Goal: Task Accomplishment & Management: Use online tool/utility

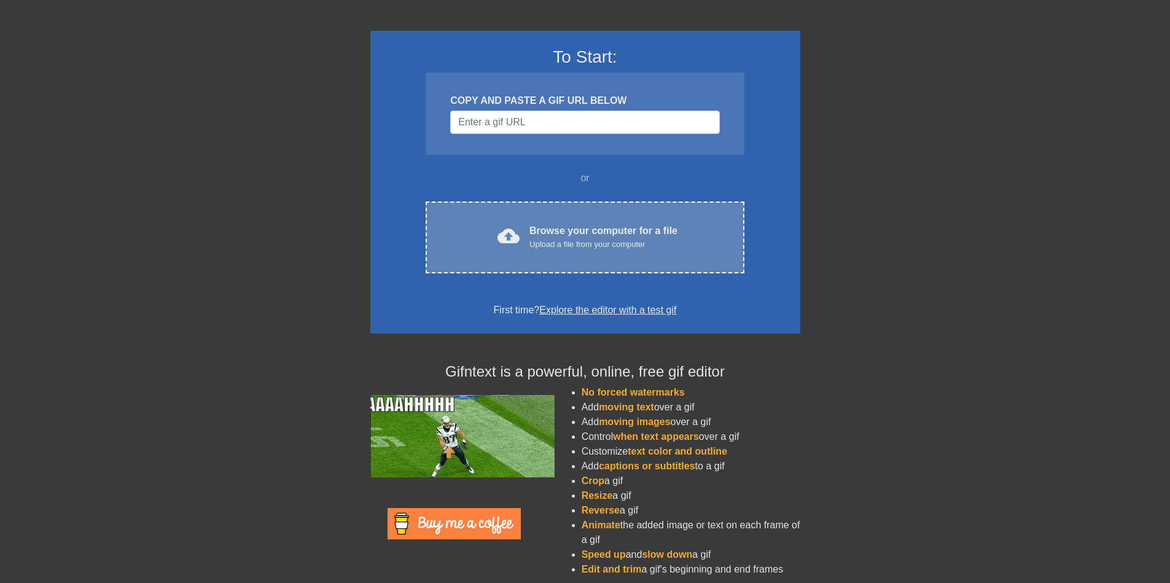
scroll to position [73, 0]
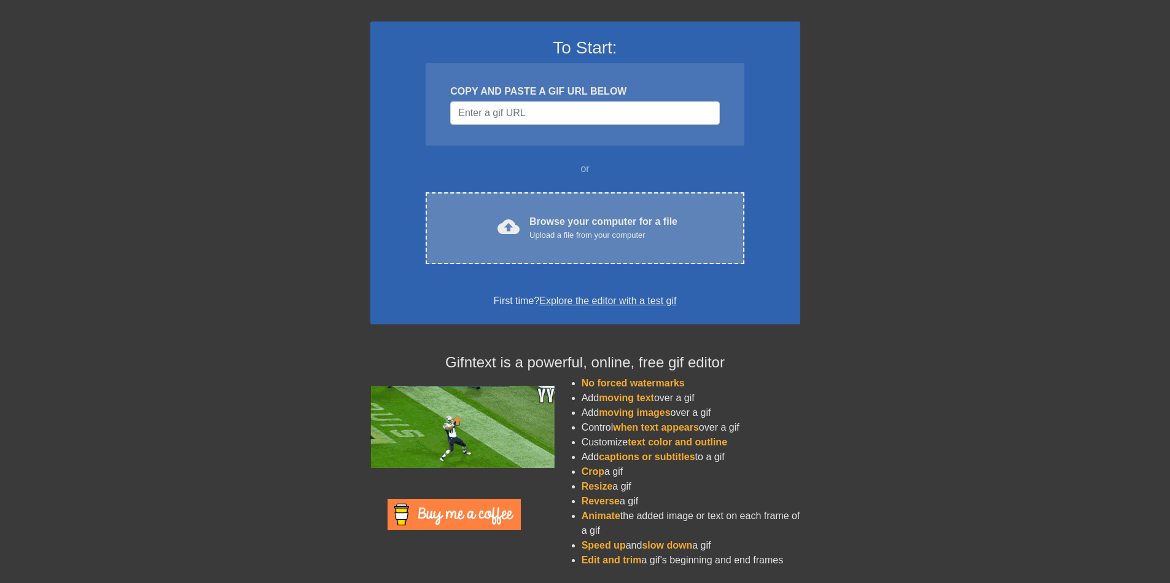
click at [556, 242] on div "cloud_upload Browse your computer for a file Upload a file from your computer C…" at bounding box center [585, 228] width 318 height 72
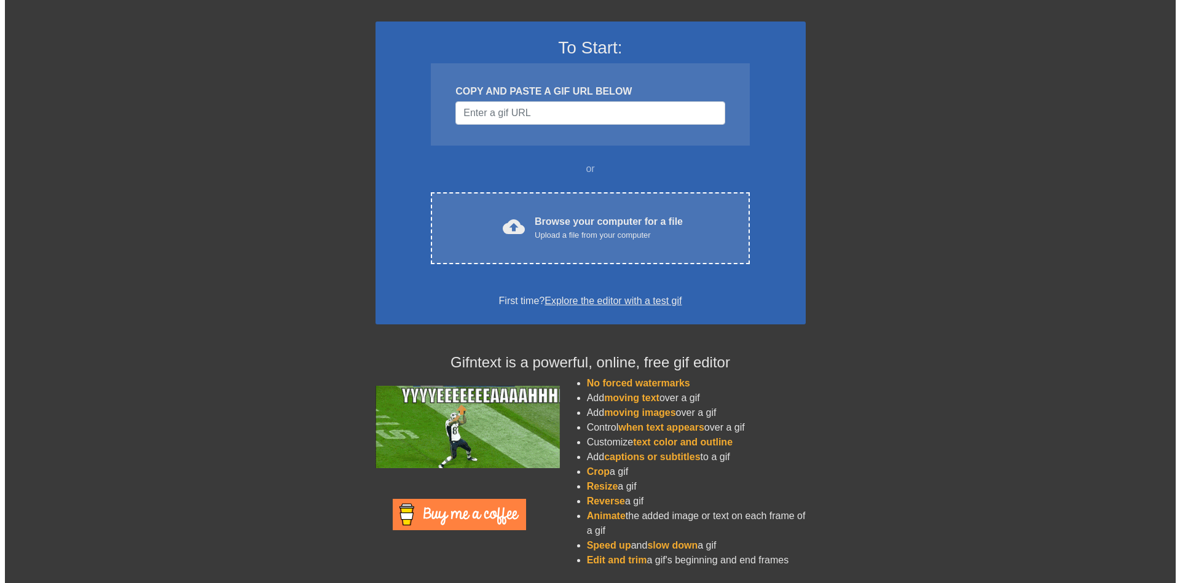
scroll to position [0, 0]
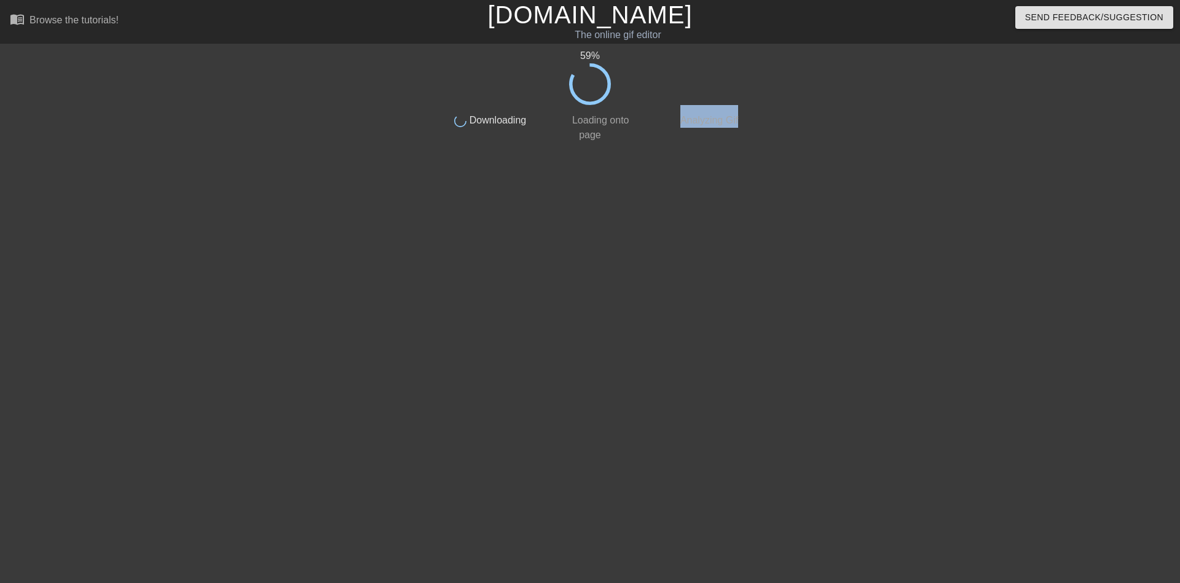
drag, startPoint x: 683, startPoint y: 118, endPoint x: 761, endPoint y: 117, distance: 78.7
click at [761, 117] on div "59 % done Downloading done Loading onto page done Analyzing Gif" at bounding box center [590, 233] width 1180 height 369
click at [708, 119] on span "Analyzing Gif" at bounding box center [708, 120] width 60 height 10
drag, startPoint x: 565, startPoint y: 366, endPoint x: 635, endPoint y: 369, distance: 70.7
click at [644, 125] on div "done Loading onto page" at bounding box center [589, 106] width 109 height 37
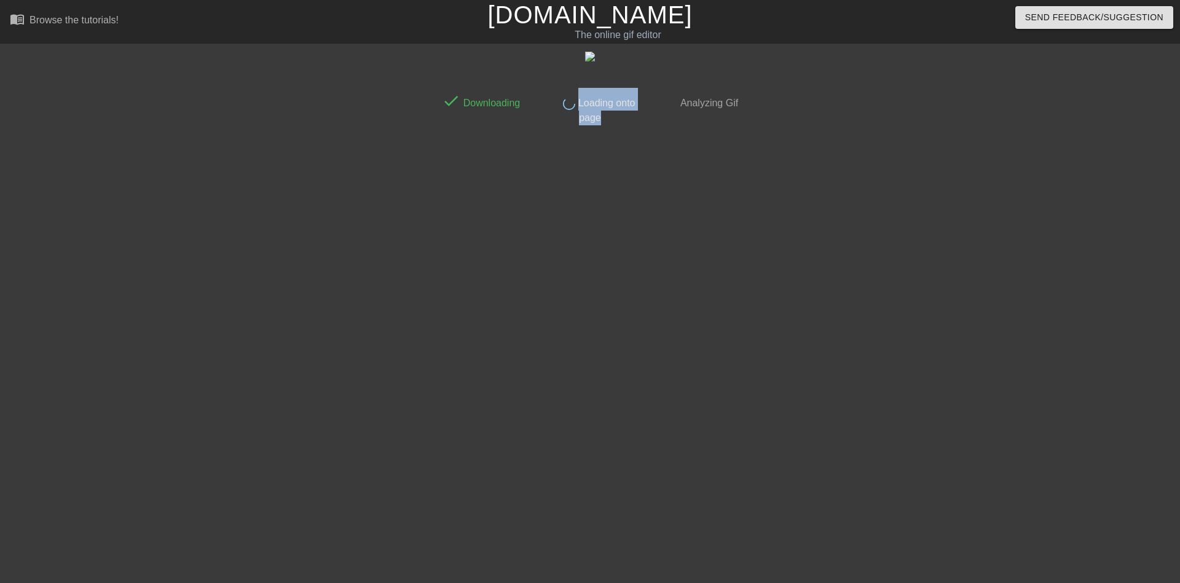
click at [581, 417] on div "done Downloading done Loading onto page done Analyzing Gif" at bounding box center [590, 233] width 308 height 369
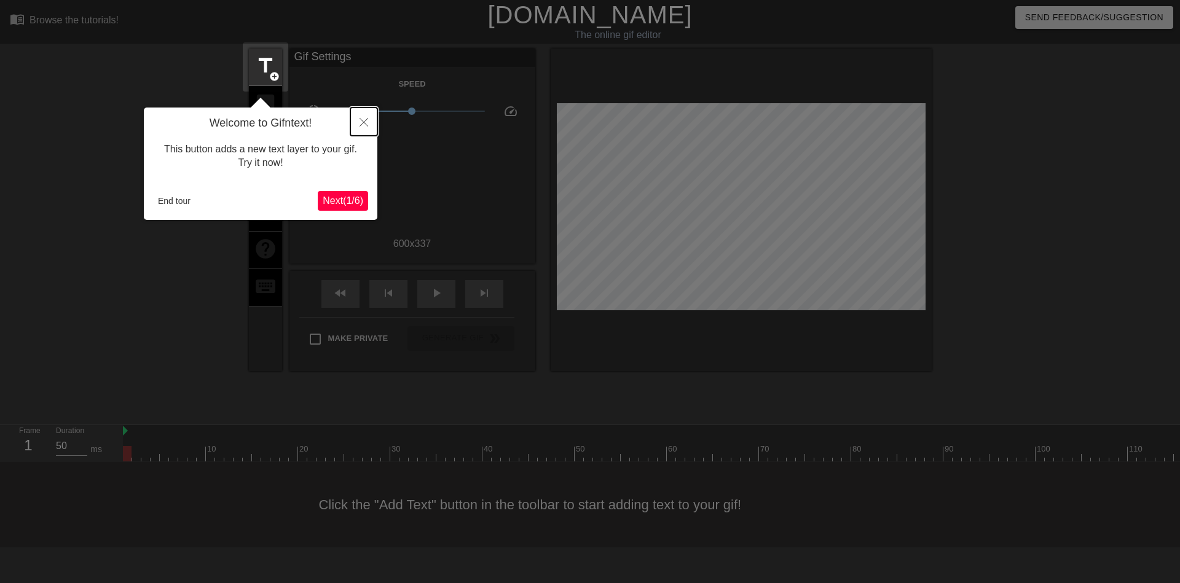
click at [357, 114] on button "Close" at bounding box center [363, 122] width 27 height 28
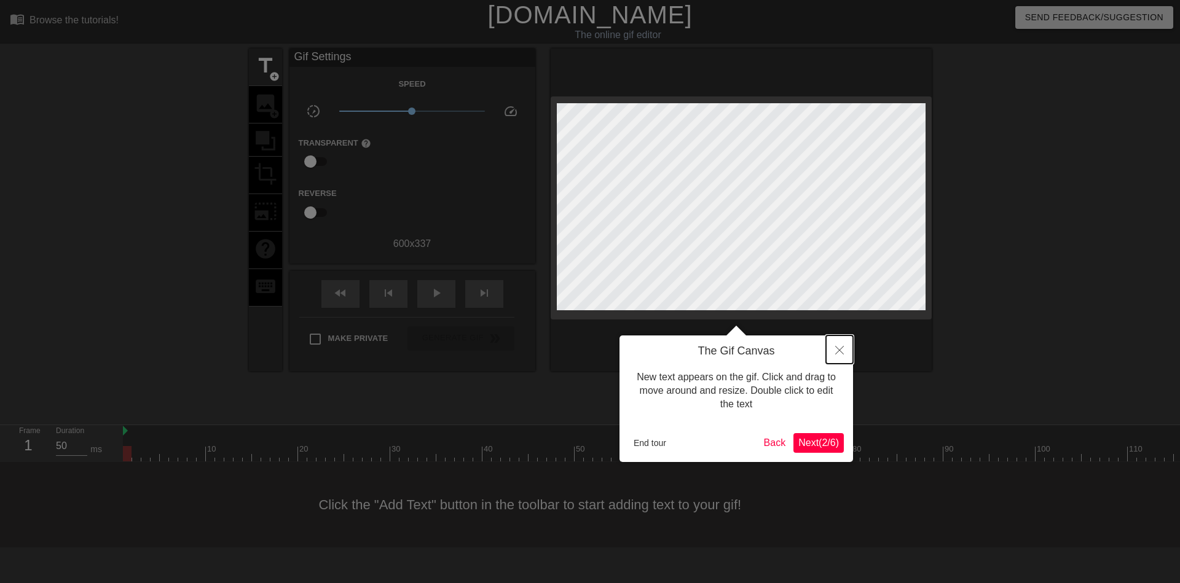
click at [846, 358] on button "Close" at bounding box center [839, 349] width 27 height 28
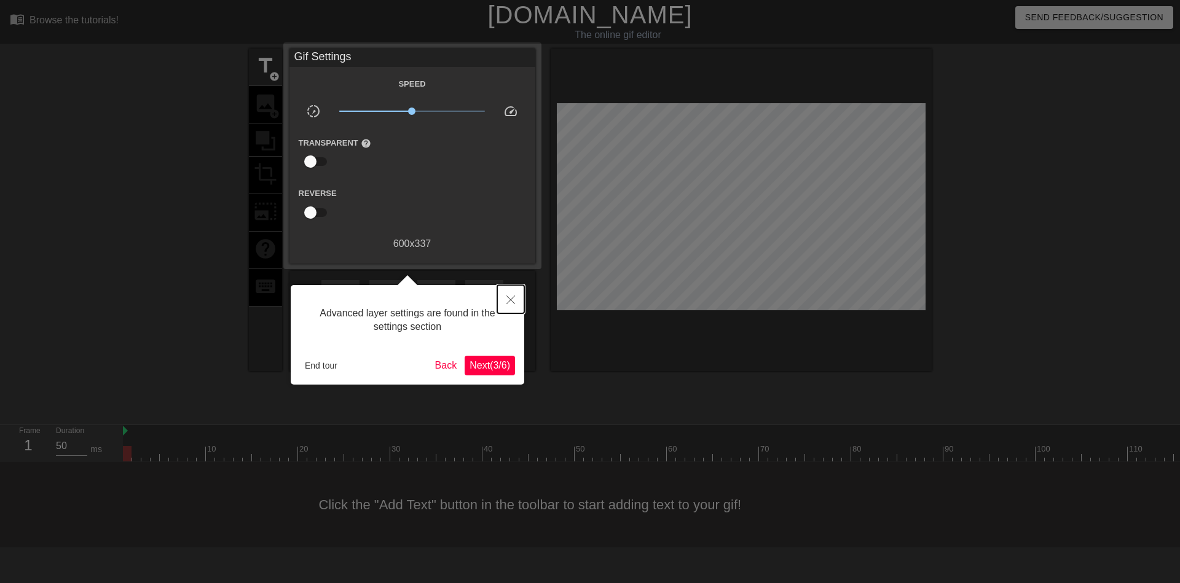
click at [509, 288] on button "Close" at bounding box center [510, 299] width 27 height 28
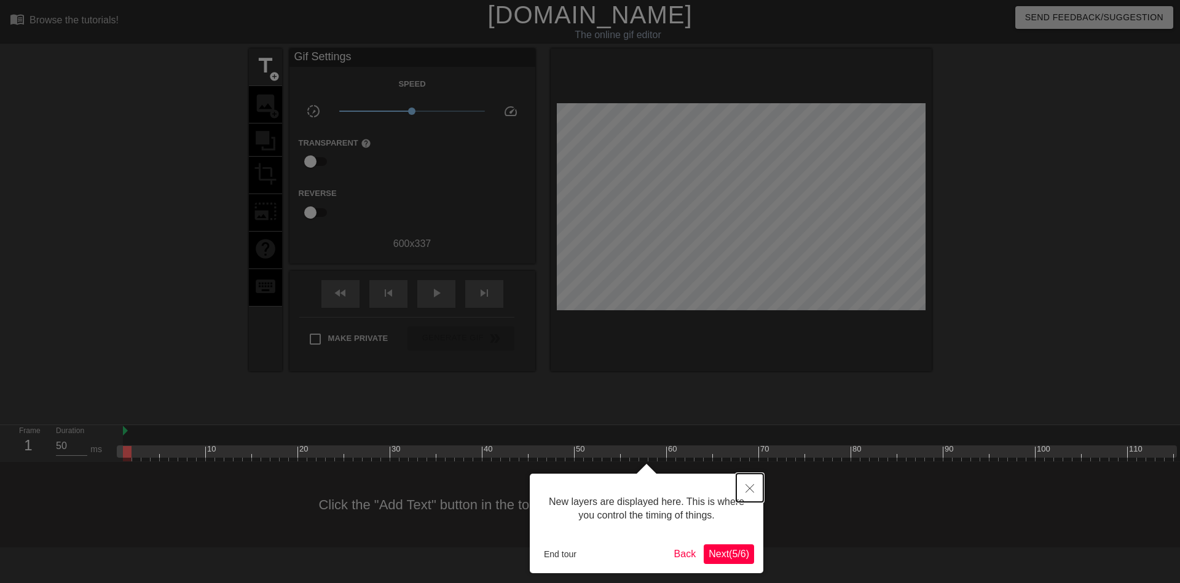
click at [746, 495] on button "Close" at bounding box center [749, 488] width 27 height 28
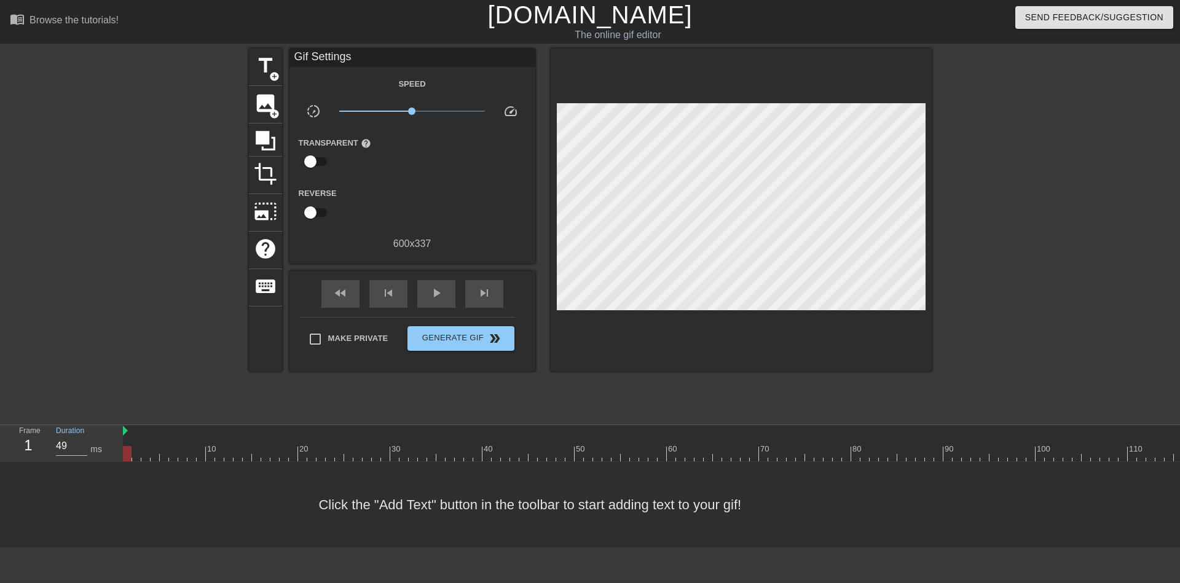
click at [83, 447] on input "49" at bounding box center [71, 446] width 31 height 20
type input "50"
click at [81, 443] on input "50" at bounding box center [71, 446] width 31 height 20
click at [126, 443] on div at bounding box center [125, 449] width 2 height 12
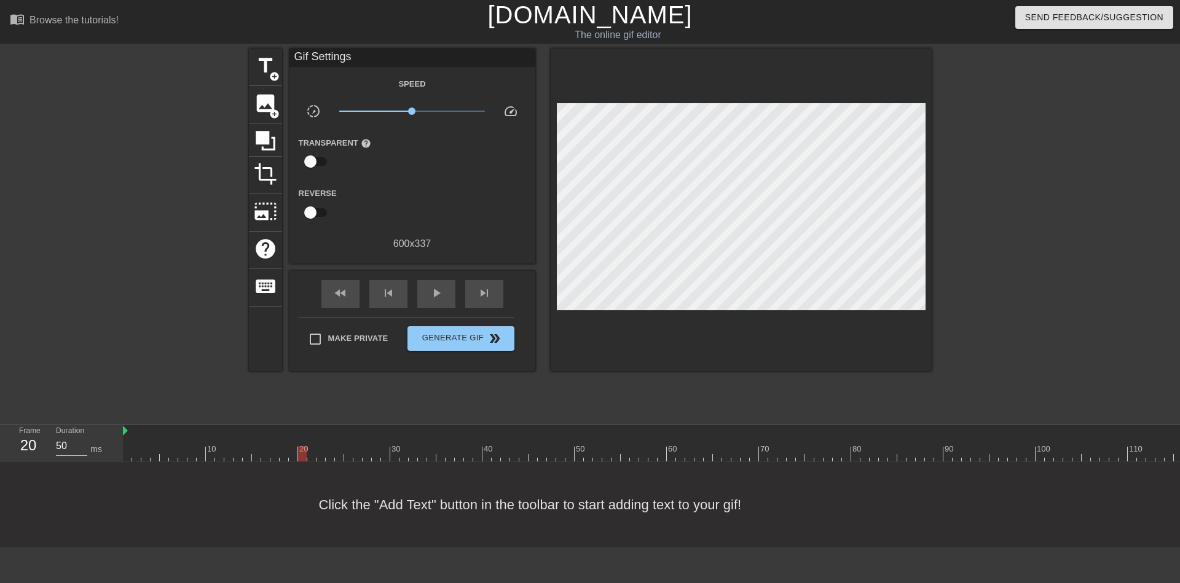
click at [304, 455] on div at bounding box center [948, 453] width 1650 height 15
click at [353, 452] on div at bounding box center [948, 453] width 1650 height 15
drag, startPoint x: 397, startPoint y: 455, endPoint x: 470, endPoint y: 460, distance: 73.2
click at [460, 459] on div at bounding box center [948, 453] width 1650 height 15
drag, startPoint x: 617, startPoint y: 453, endPoint x: 1019, endPoint y: 460, distance: 402.5
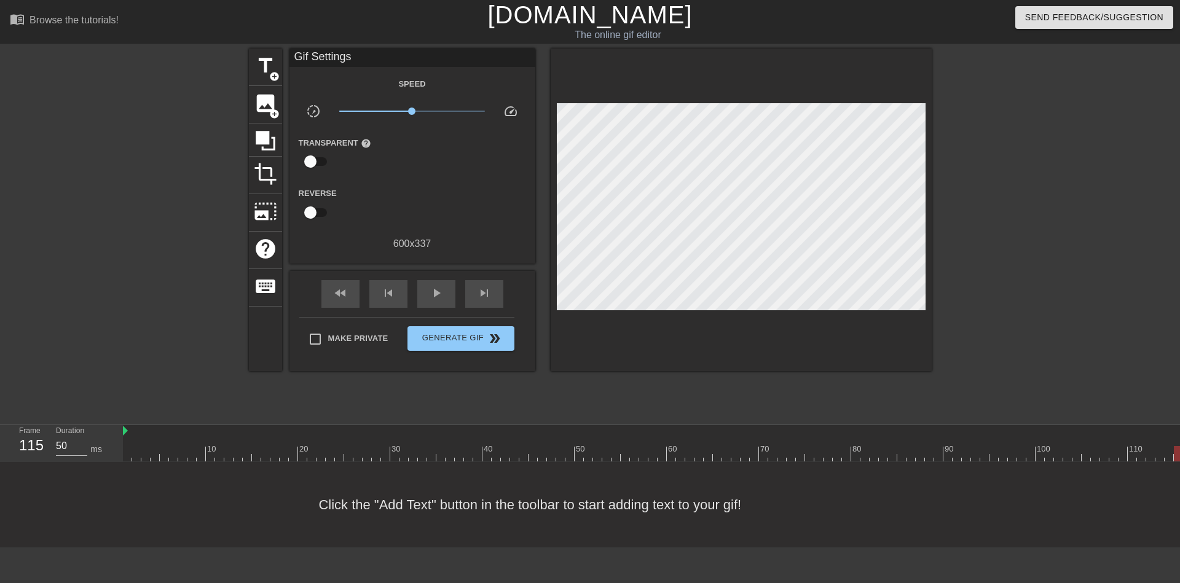
click at [1170, 472] on div "menu_book Browse the tutorials! [DOMAIN_NAME] The online gif editor Send Feedba…" at bounding box center [590, 273] width 1180 height 547
drag, startPoint x: 823, startPoint y: 449, endPoint x: 1142, endPoint y: 463, distance: 319.2
click at [1170, 462] on div "10 20 30 40 50 60 70 80 90 100 110 120 130 140 150 160" at bounding box center [651, 443] width 1057 height 37
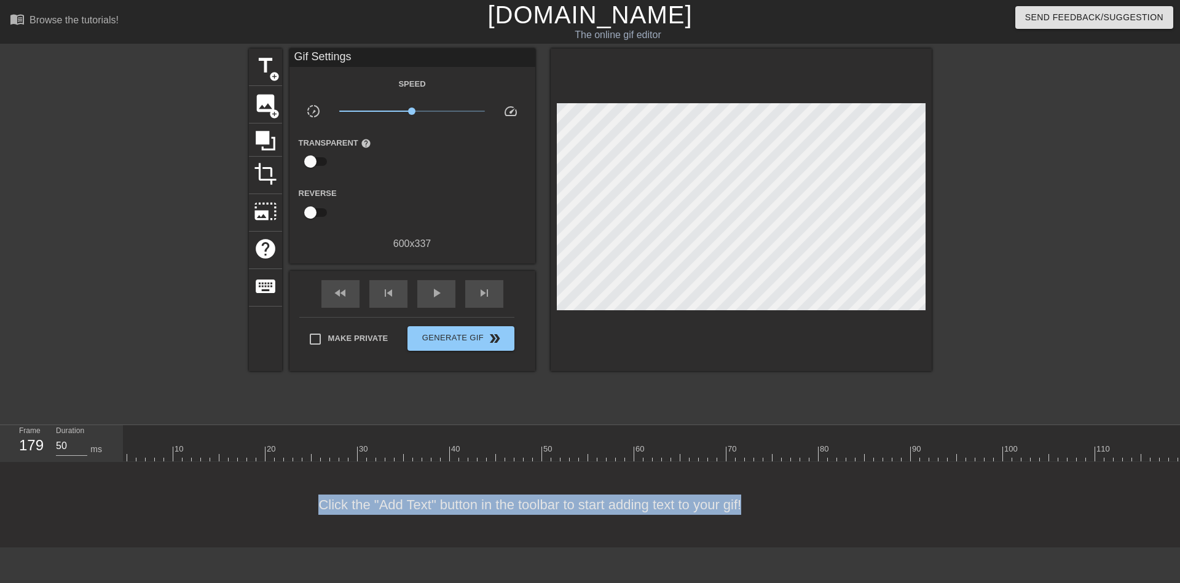
drag, startPoint x: 340, startPoint y: 511, endPoint x: 763, endPoint y: 511, distance: 422.7
click at [774, 514] on div "Click the "Add Text" button in the toolbar to start adding text to your gif!" at bounding box center [590, 504] width 1180 height 85
click at [266, 67] on span "title" at bounding box center [265, 65] width 23 height 23
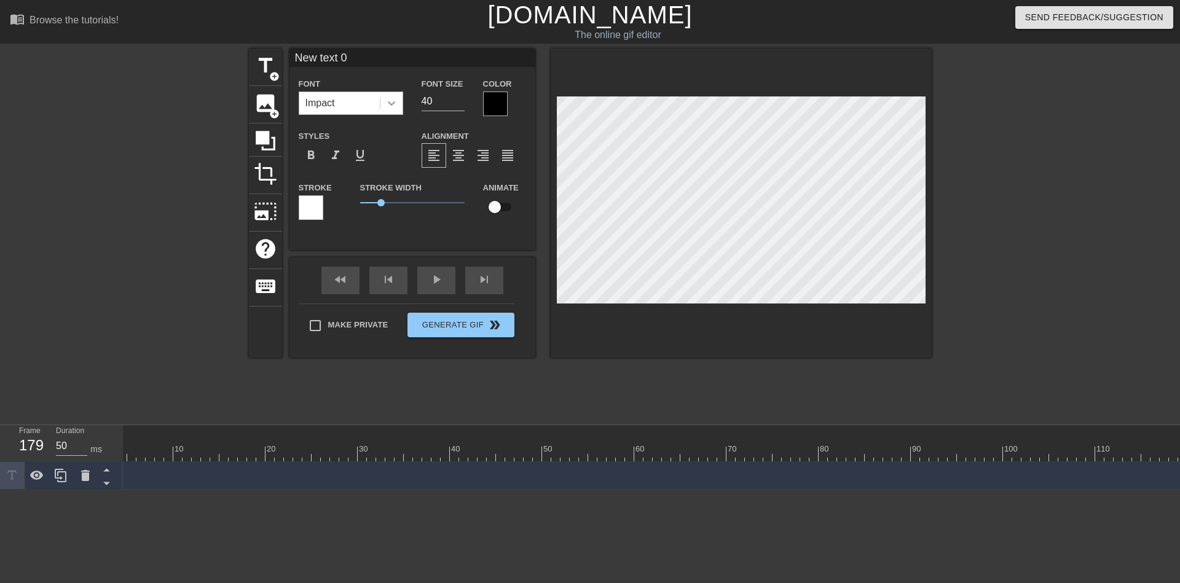
click at [388, 103] on icon at bounding box center [391, 103] width 12 height 12
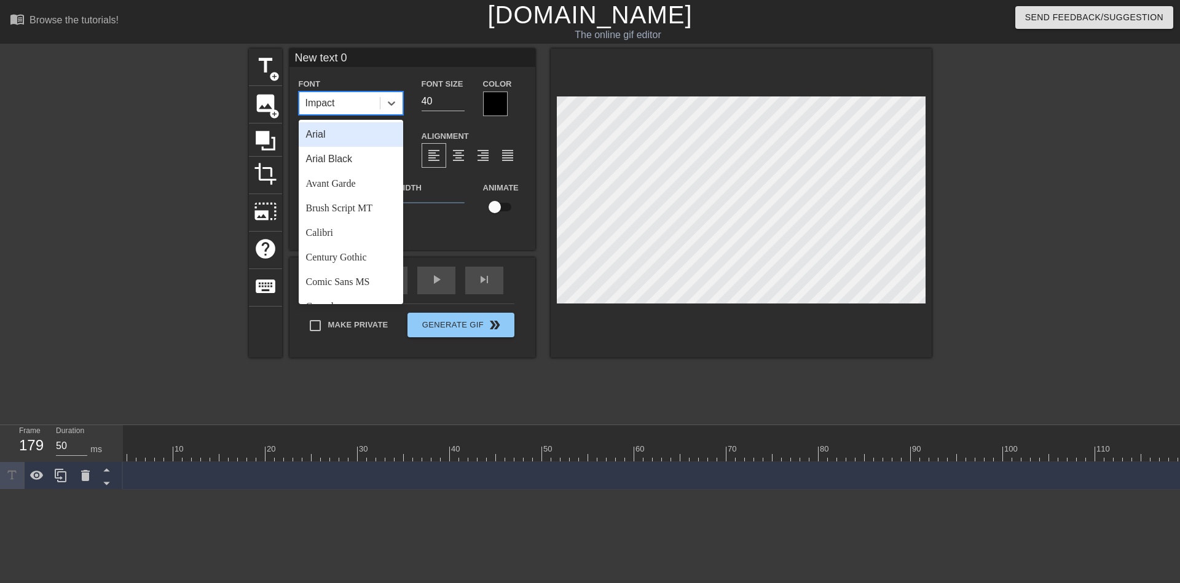
click at [499, 103] on div at bounding box center [495, 104] width 25 height 25
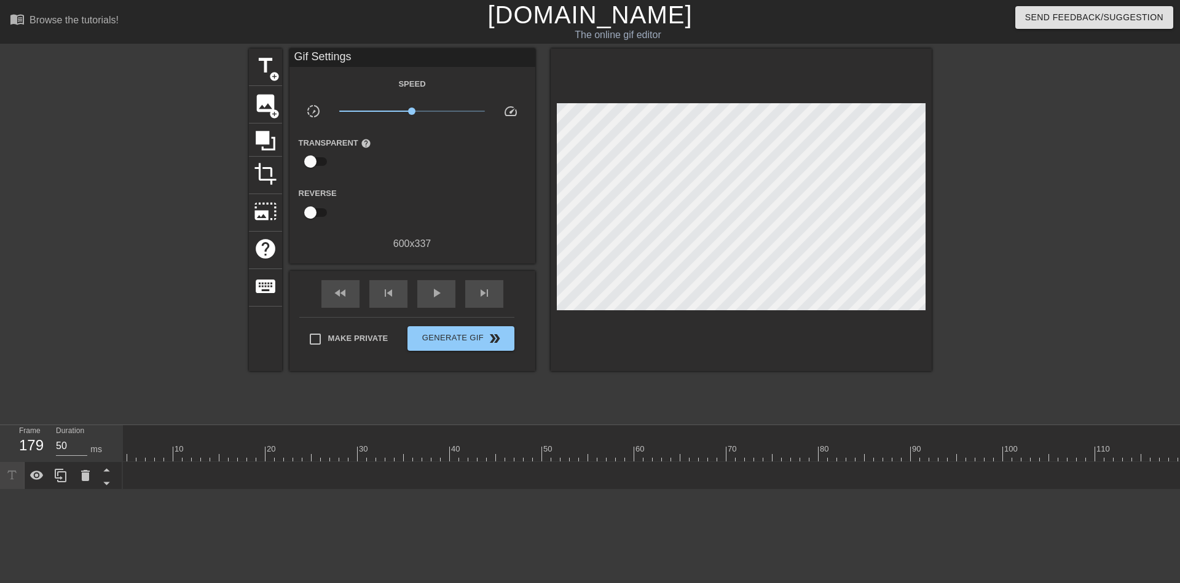
click at [313, 208] on input "checkbox" at bounding box center [310, 212] width 70 height 23
click at [315, 210] on input "checkbox" at bounding box center [322, 212] width 70 height 23
checkbox input "false"
click at [315, 160] on input "checkbox" at bounding box center [310, 161] width 70 height 23
click at [315, 160] on input "checkbox" at bounding box center [322, 161] width 70 height 23
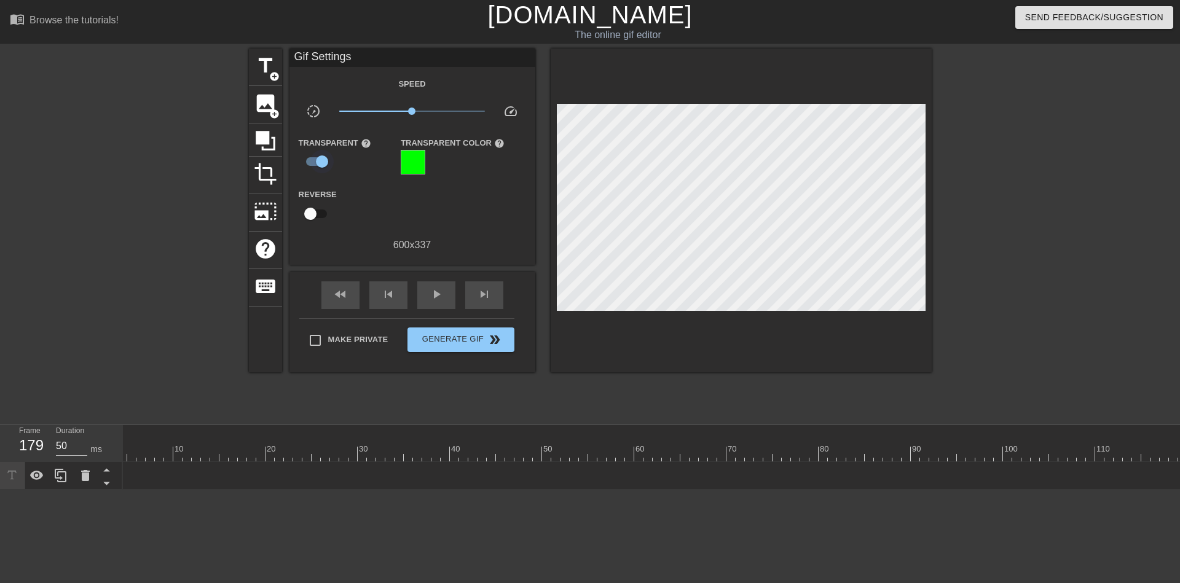
checkbox input "false"
click at [266, 70] on ya-tr-span "title" at bounding box center [265, 65] width 23 height 23
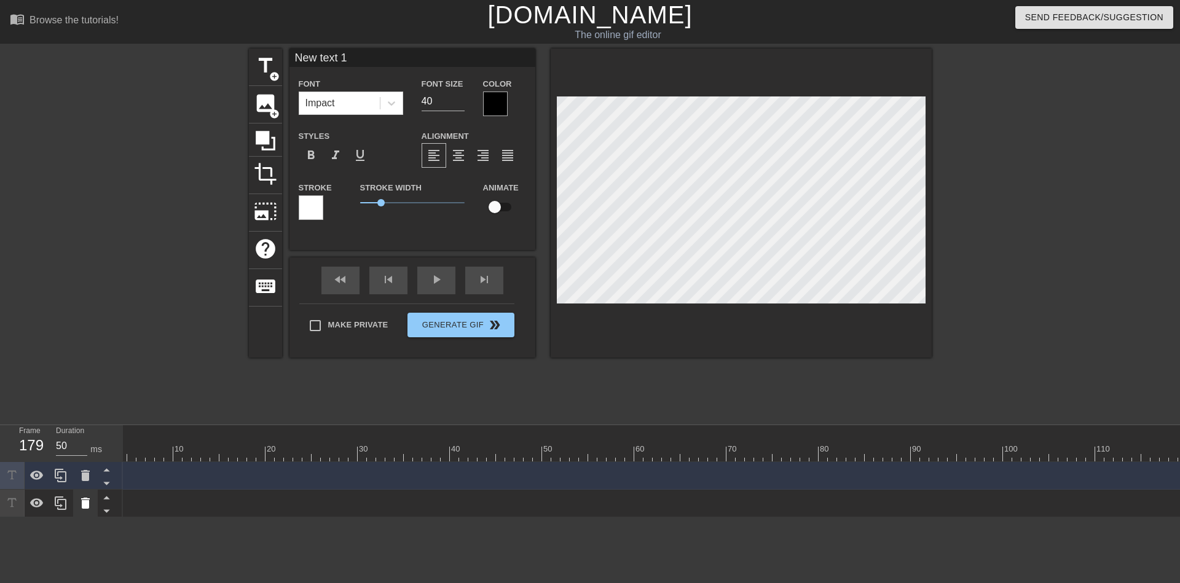
click at [82, 503] on icon at bounding box center [85, 503] width 15 height 15
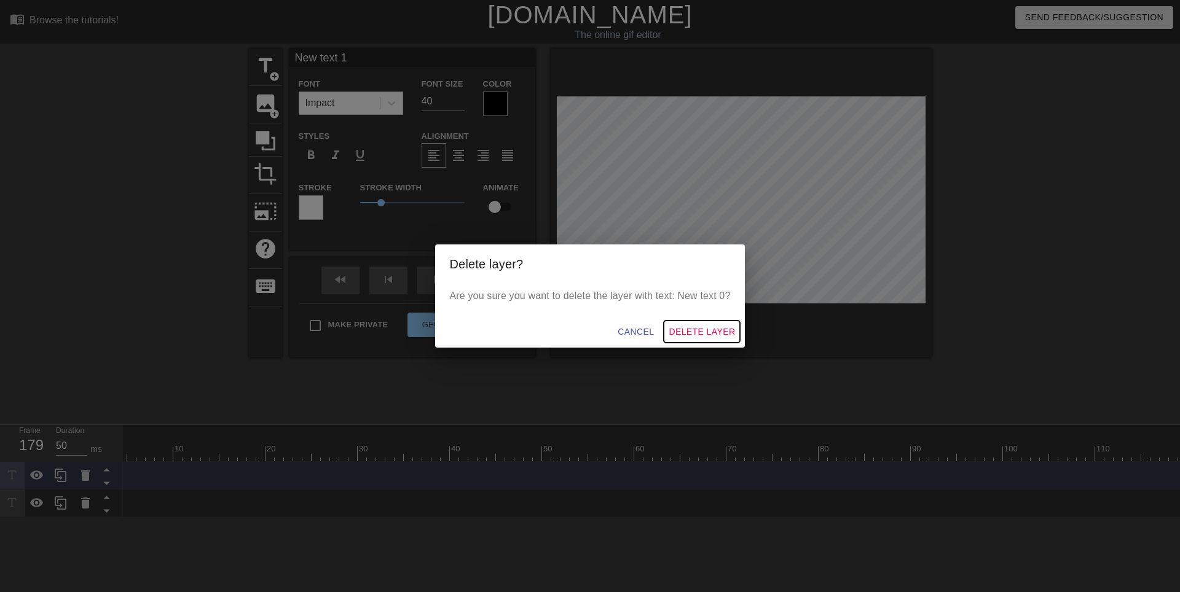
drag, startPoint x: 688, startPoint y: 333, endPoint x: 667, endPoint y: 342, distance: 22.8
click at [688, 333] on span "Delete Layer" at bounding box center [702, 331] width 66 height 15
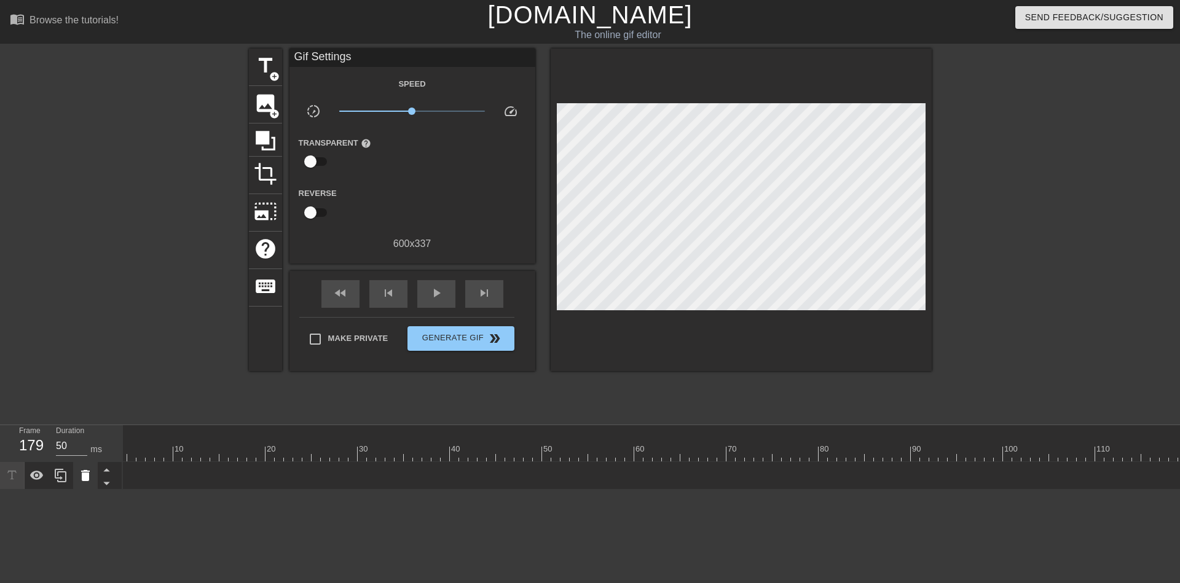
click at [85, 477] on icon at bounding box center [85, 475] width 9 height 11
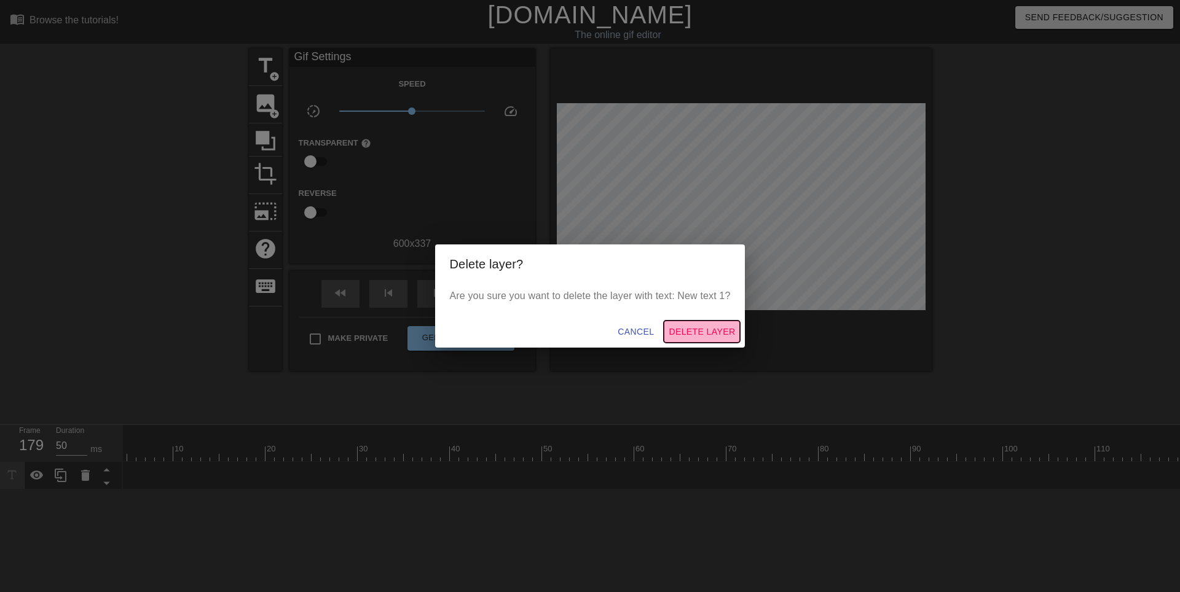
click at [721, 333] on span "Delete Layer" at bounding box center [702, 331] width 66 height 15
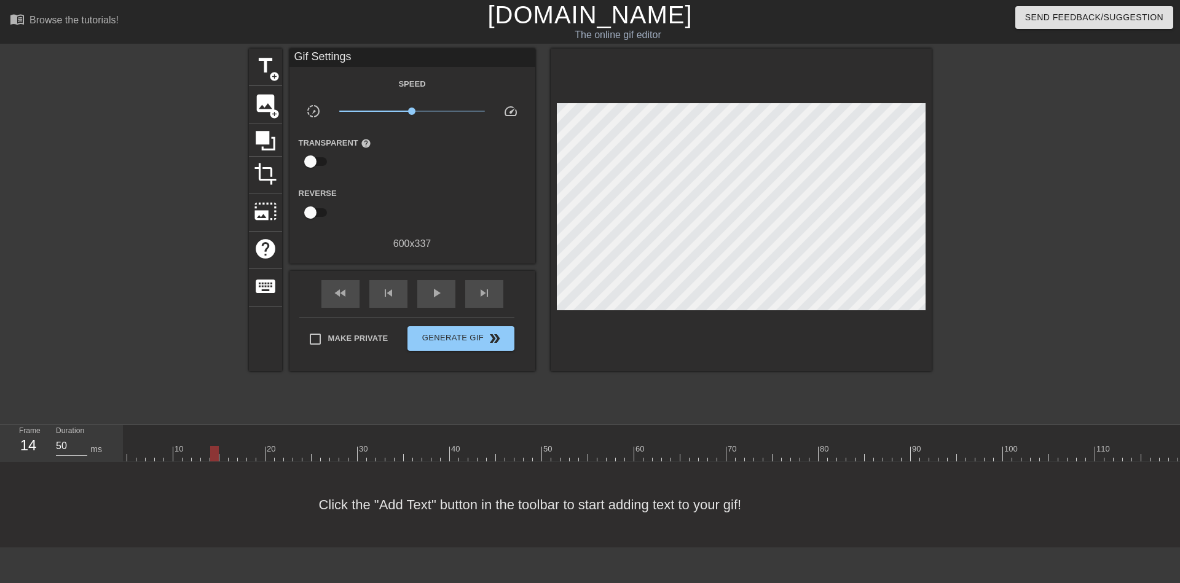
click at [213, 454] on div at bounding box center [915, 453] width 1650 height 15
click at [261, 61] on ya-tr-span "title" at bounding box center [265, 65] width 23 height 23
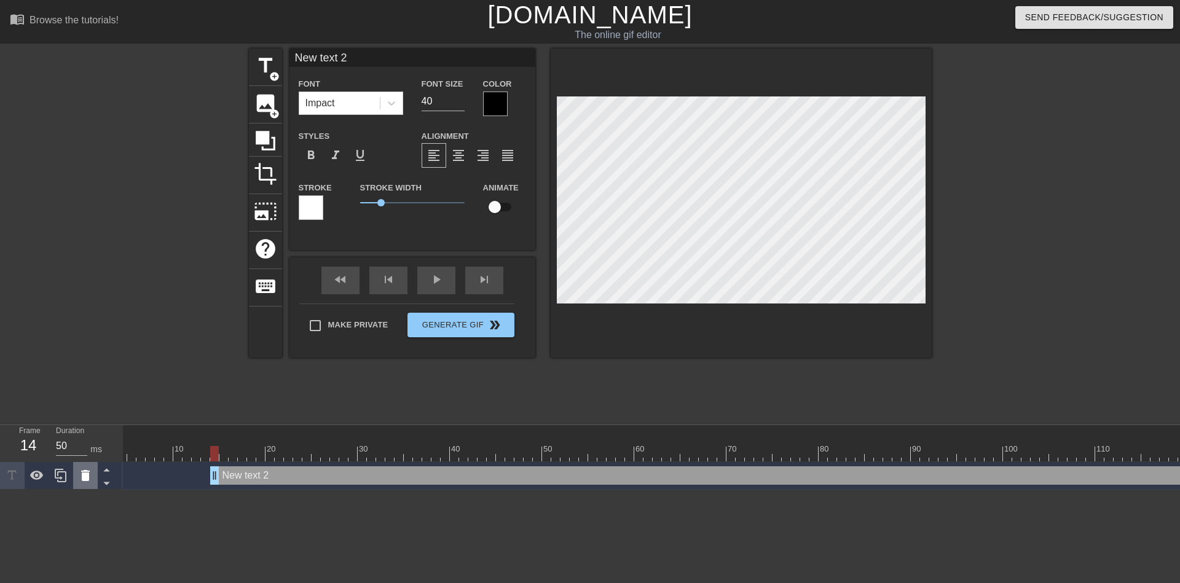
click at [85, 478] on icon at bounding box center [85, 475] width 9 height 11
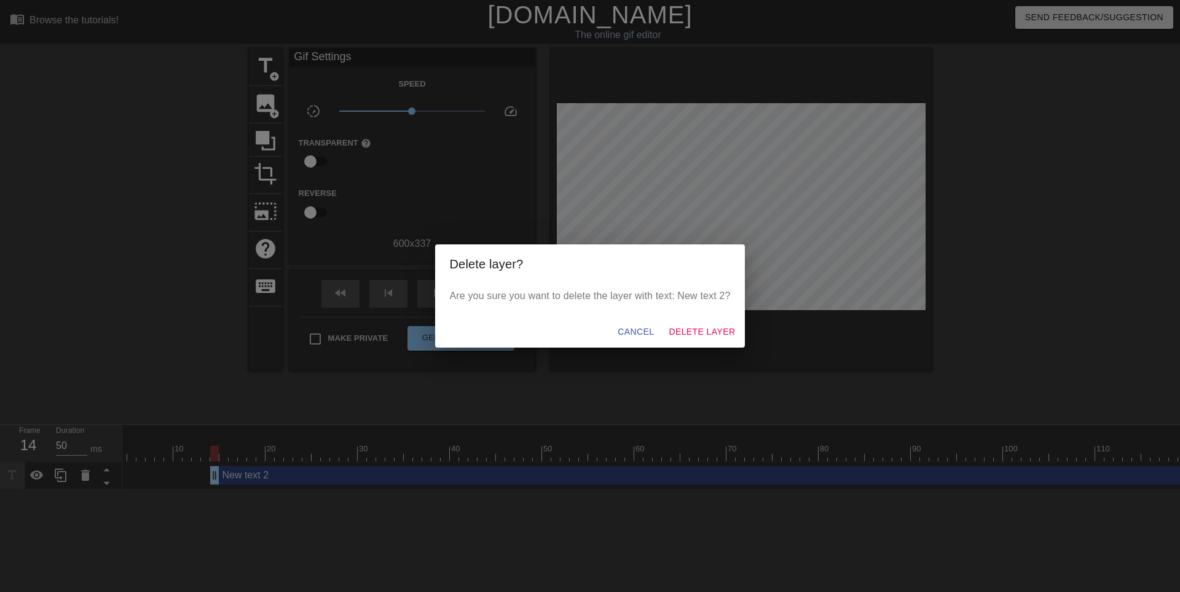
click at [696, 317] on div "Cancel Delete Layer" at bounding box center [590, 332] width 310 height 33
click at [699, 330] on span "Delete Layer" at bounding box center [702, 331] width 66 height 15
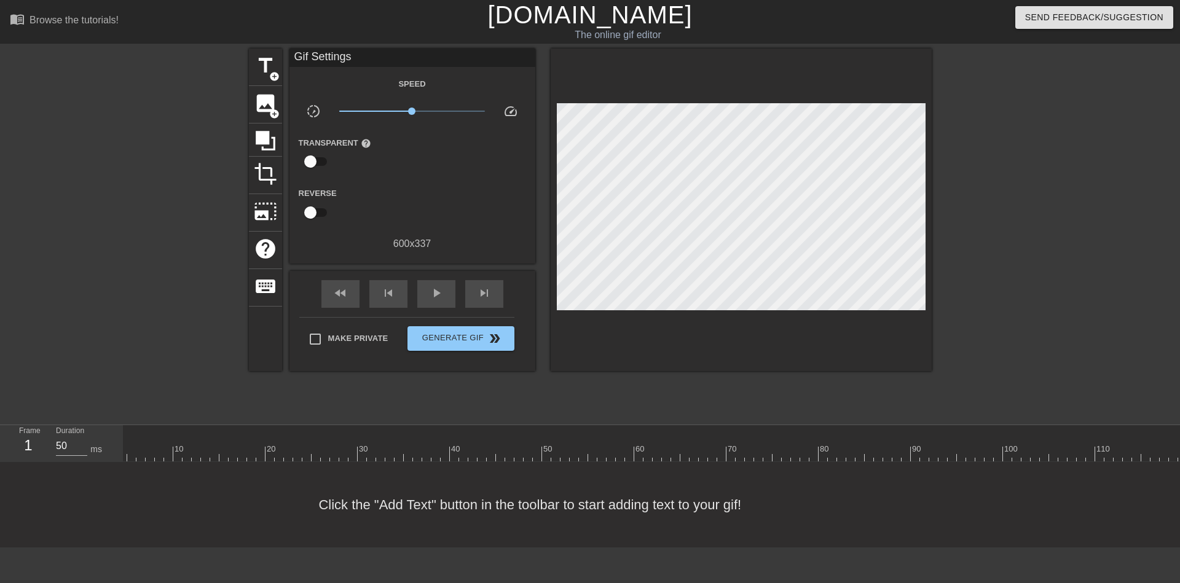
drag, startPoint x: 142, startPoint y: 455, endPoint x: 24, endPoint y: 466, distance: 118.4
click at [24, 462] on div "Frame 1 Duration 50 ms 10 20 30 40 50 60 70 80 90 100 110 120 130 140 150" at bounding box center [590, 443] width 1180 height 37
click at [264, 68] on ya-tr-span "title" at bounding box center [265, 65] width 23 height 23
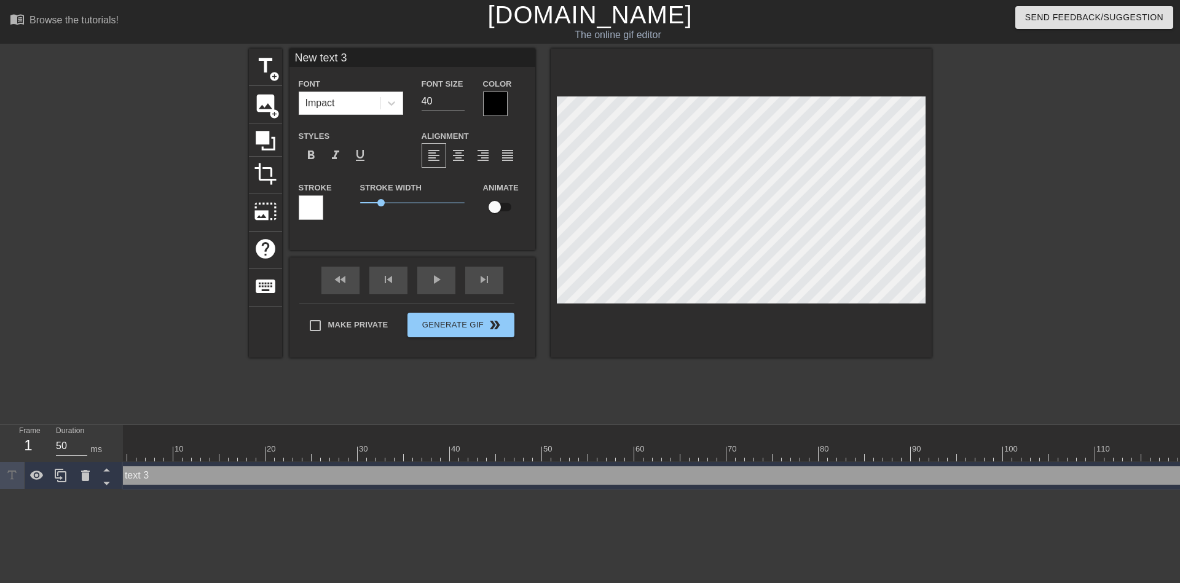
scroll to position [1, 2]
type input "с"
type textarea "с"
click at [327, 56] on input "с" at bounding box center [412, 58] width 246 height 18
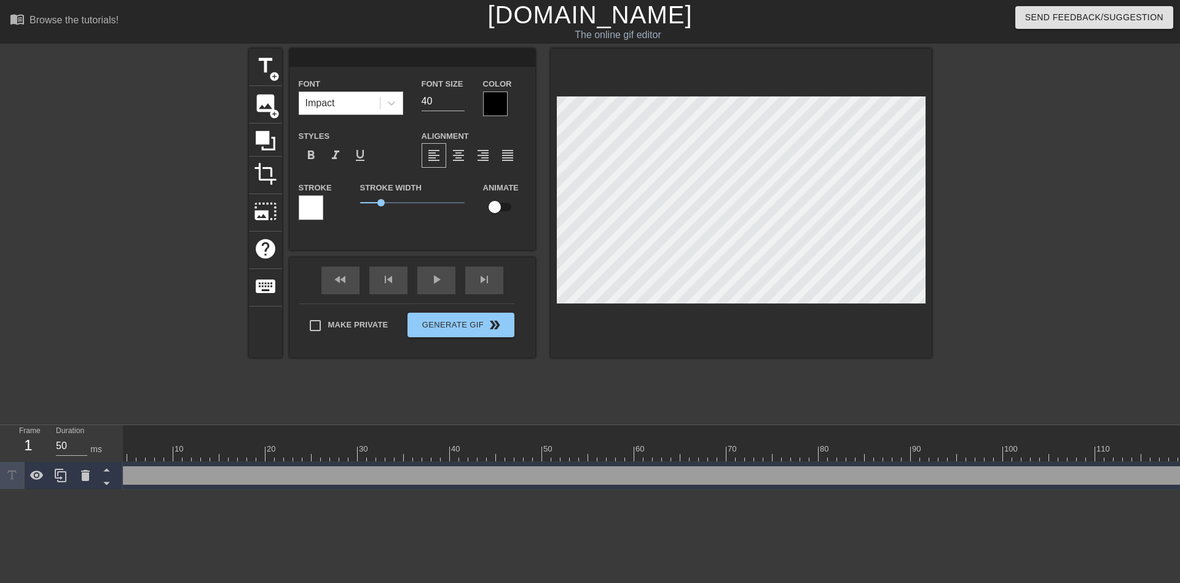
click at [308, 60] on input at bounding box center [412, 58] width 246 height 18
type input "С"
type input "[PERSON_NAME]"
click at [489, 103] on div at bounding box center [495, 104] width 25 height 25
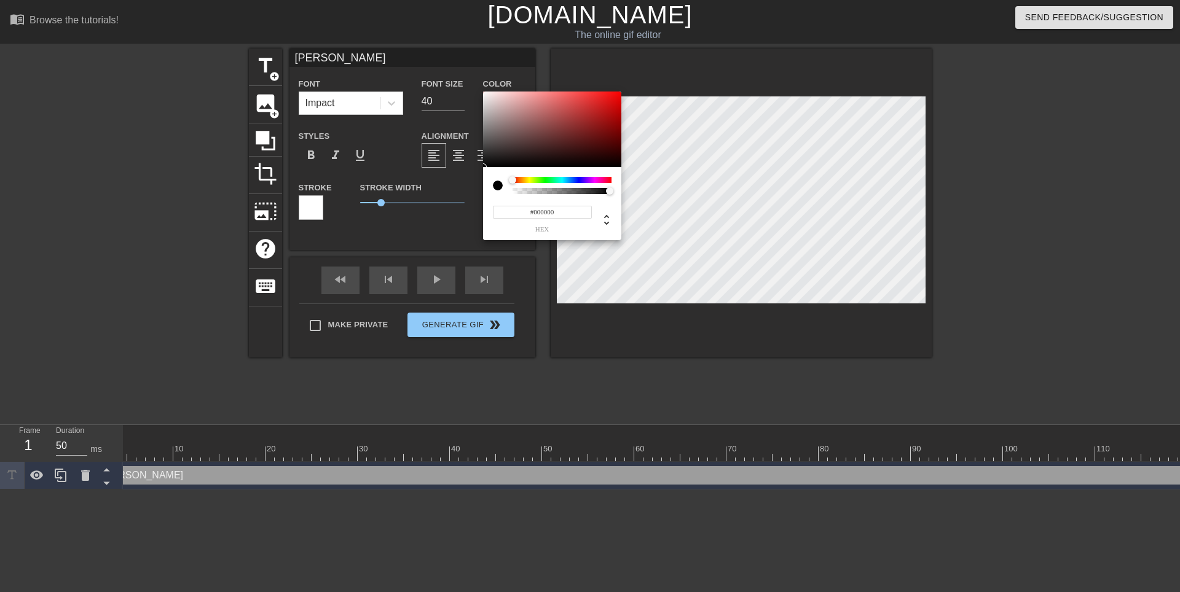
click at [514, 180] on div at bounding box center [512, 179] width 7 height 7
drag, startPoint x: 514, startPoint y: 180, endPoint x: 497, endPoint y: 182, distance: 16.8
click at [497, 182] on div at bounding box center [552, 185] width 119 height 17
type input "0"
type input "1"
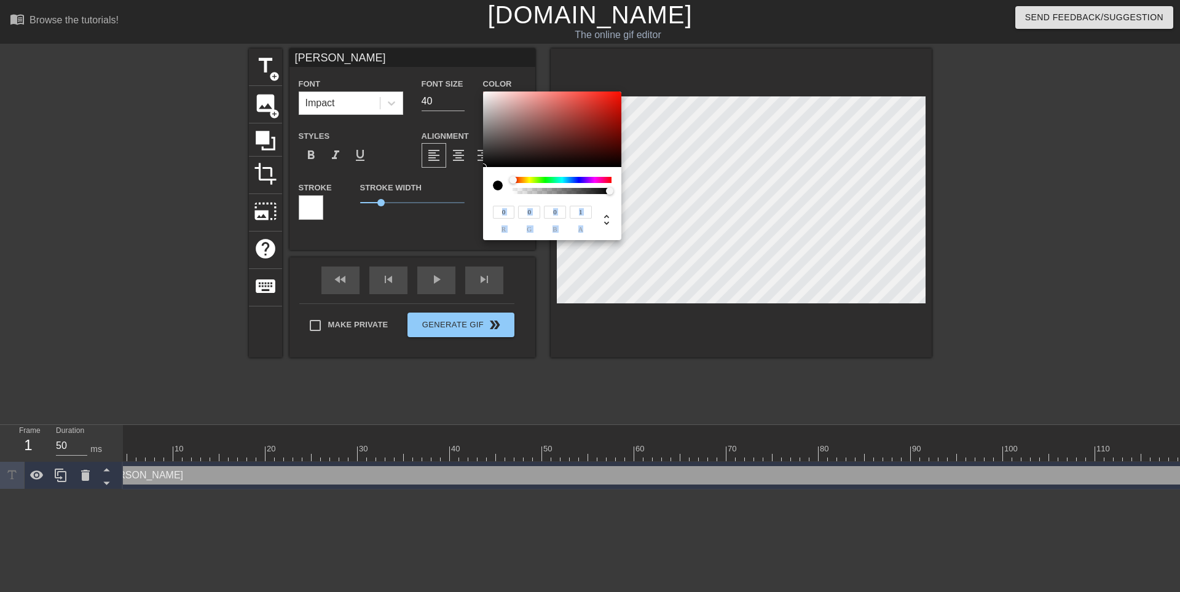
drag, startPoint x: 606, startPoint y: 190, endPoint x: 619, endPoint y: 195, distance: 13.8
click at [619, 195] on div "0 r 0 g 0 b 1 a" at bounding box center [552, 203] width 138 height 73
click at [496, 185] on div at bounding box center [498, 186] width 10 height 10
type input "54"
type input "46"
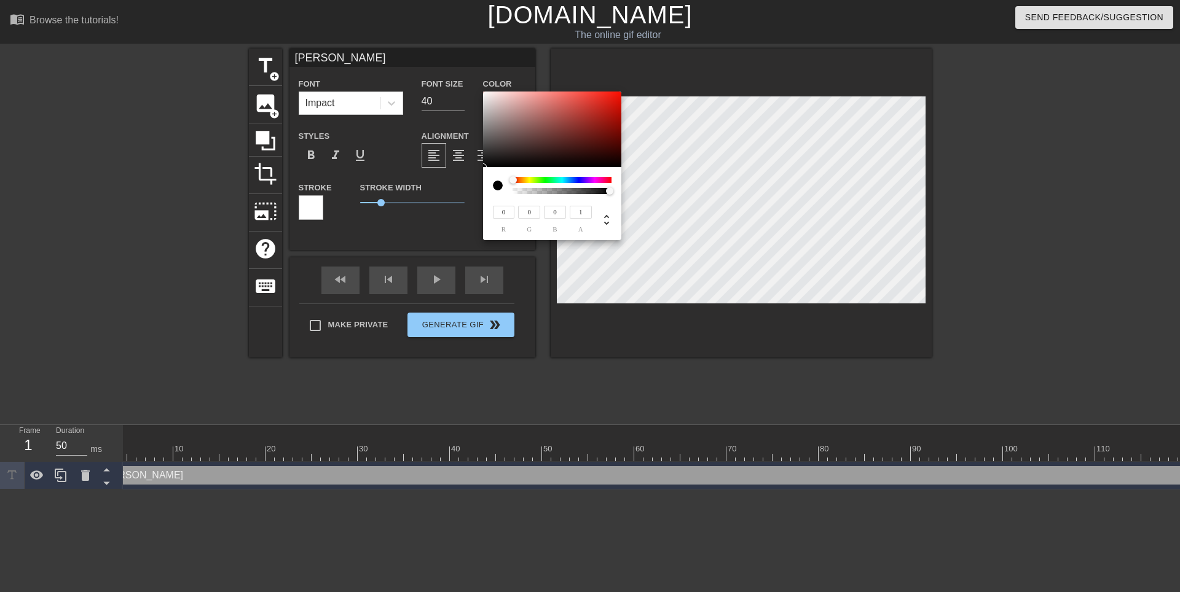
type input "46"
click at [503, 151] on div at bounding box center [552, 130] width 138 height 76
type input "56"
type input "48"
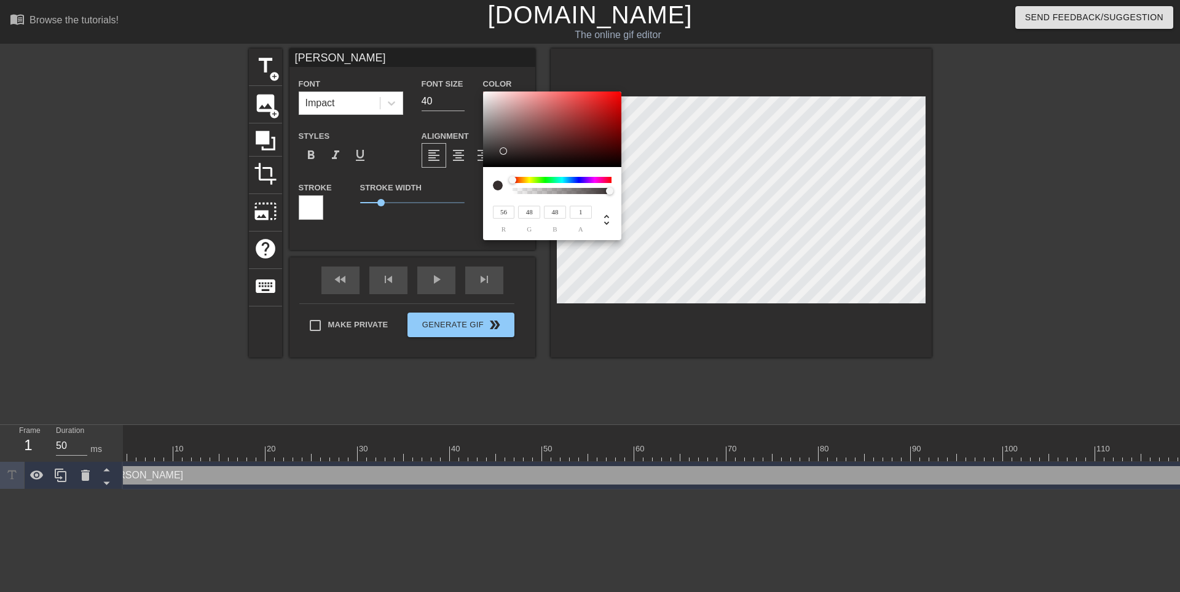
type input "101"
type input "88"
type input "165"
type input "149"
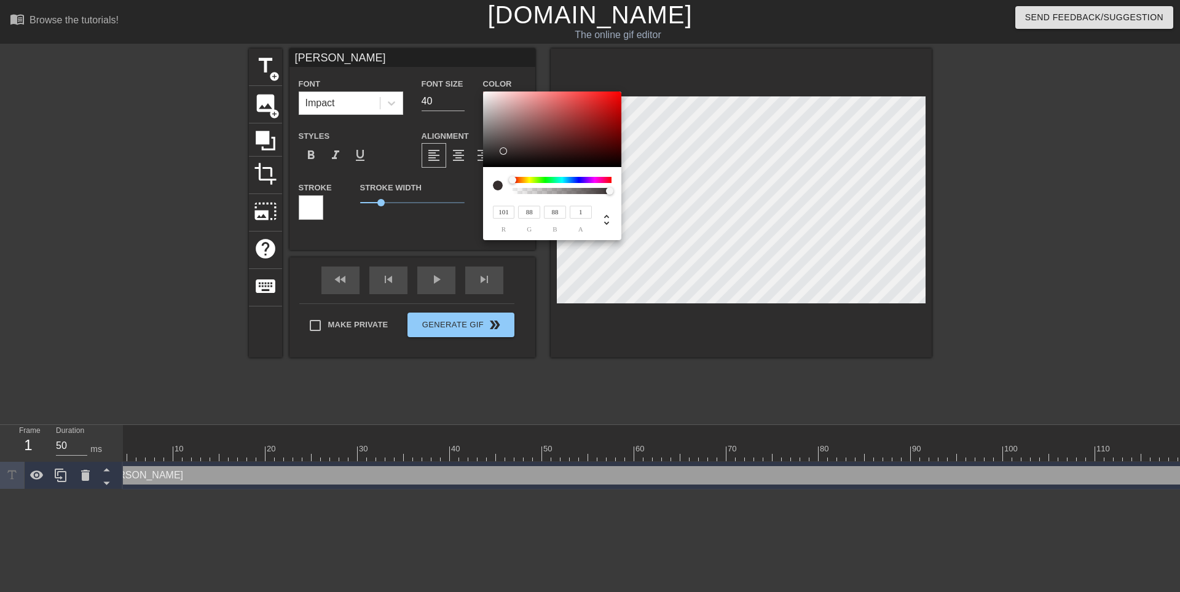
type input "149"
type input "219"
type input "204"
type input "246"
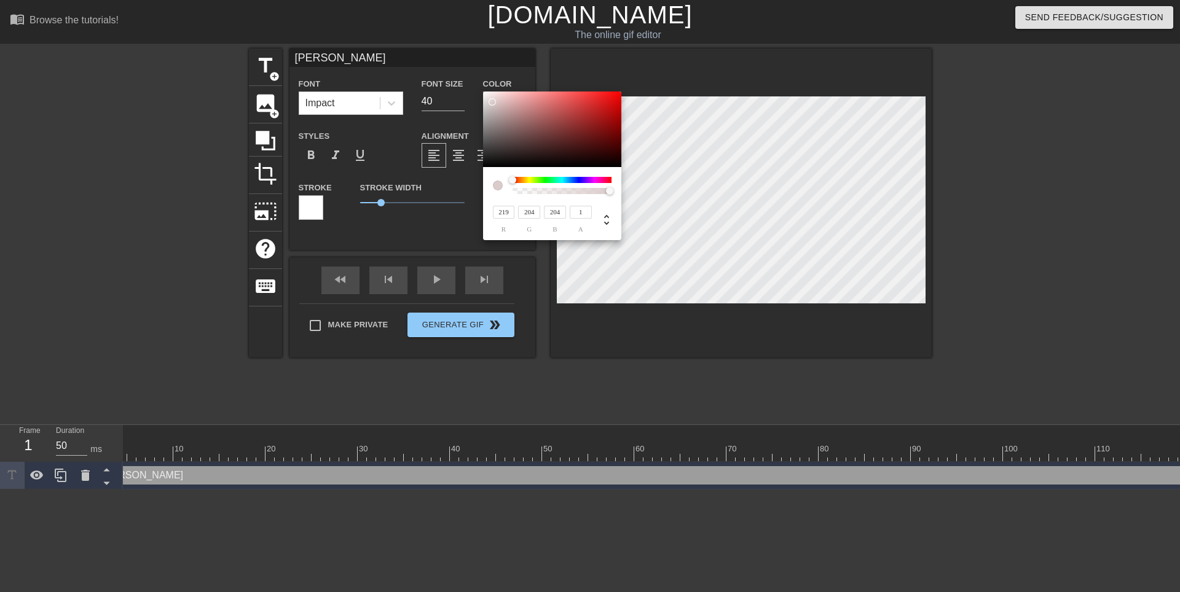
type input "234"
type input "255"
type input "248"
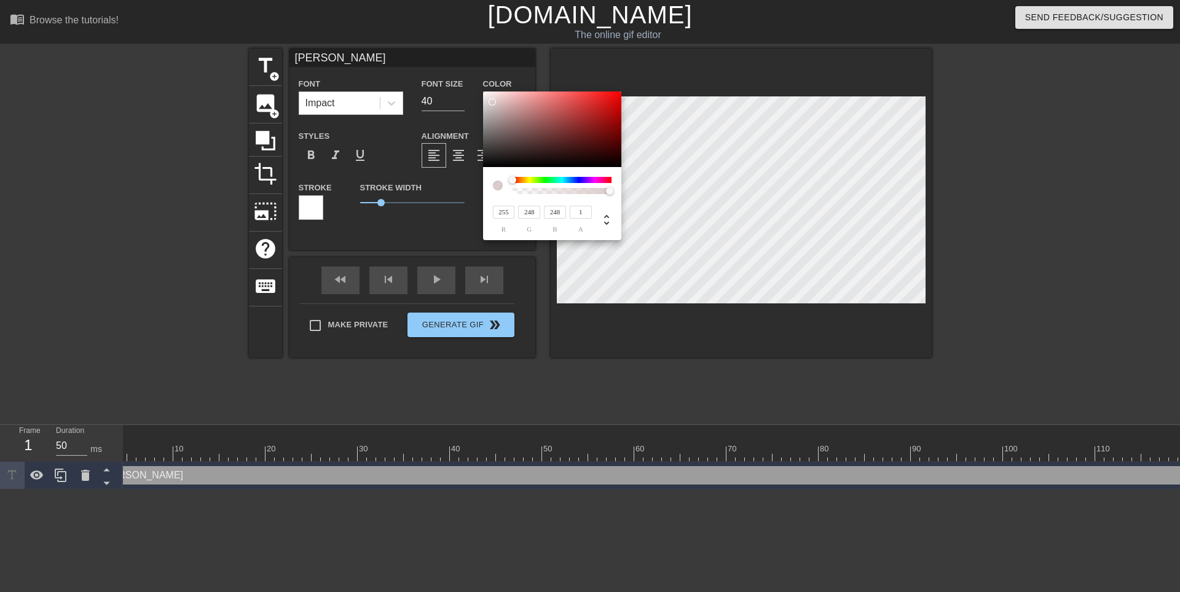
type input "249"
type input "250"
type input "198"
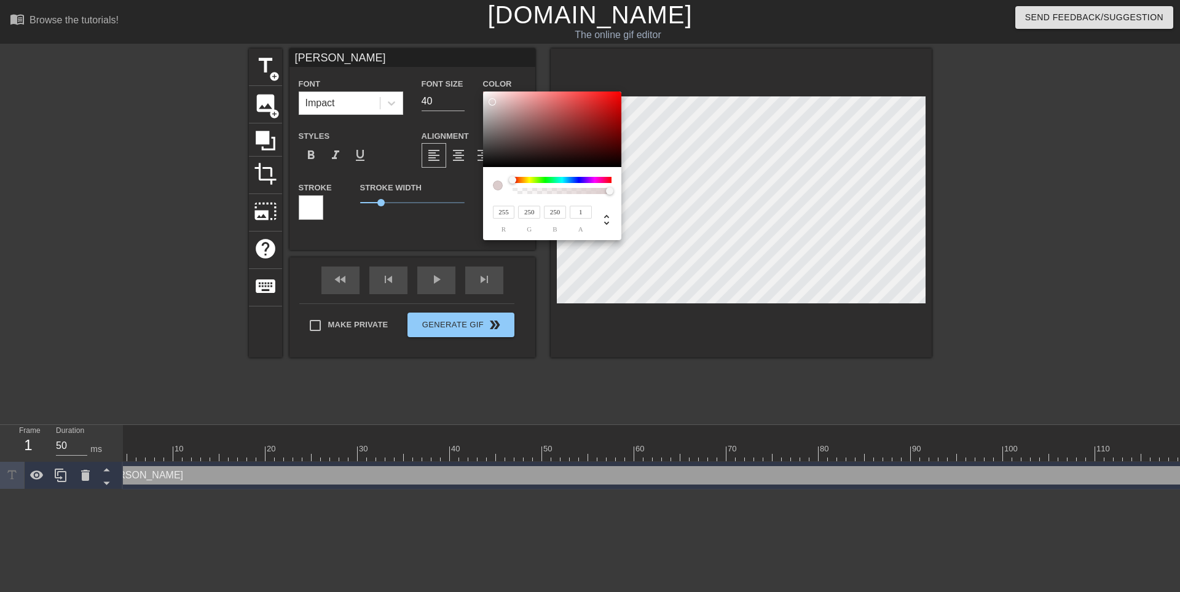
type input "198"
type input "255"
drag, startPoint x: 503, startPoint y: 151, endPoint x: 482, endPoint y: 90, distance: 65.1
click at [482, 90] on div "255 r 255 g 255 b 1 a" at bounding box center [590, 296] width 1180 height 592
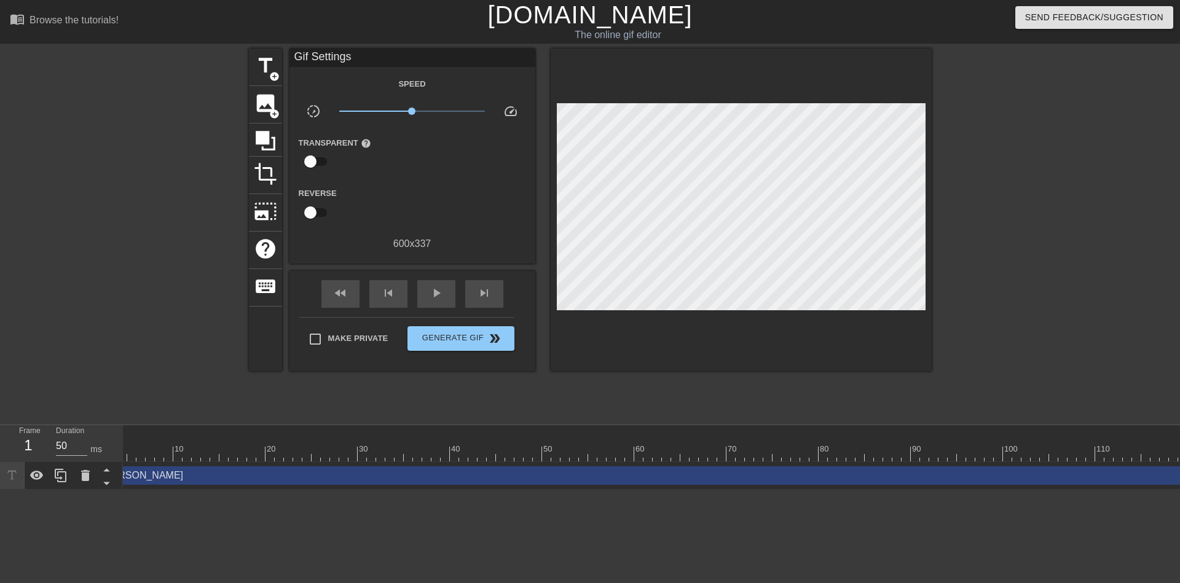
click at [393, 122] on div "Speed slow_motion_video x1.00 speed Transparent help Reverse 600 x 337" at bounding box center [412, 163] width 227 height 175
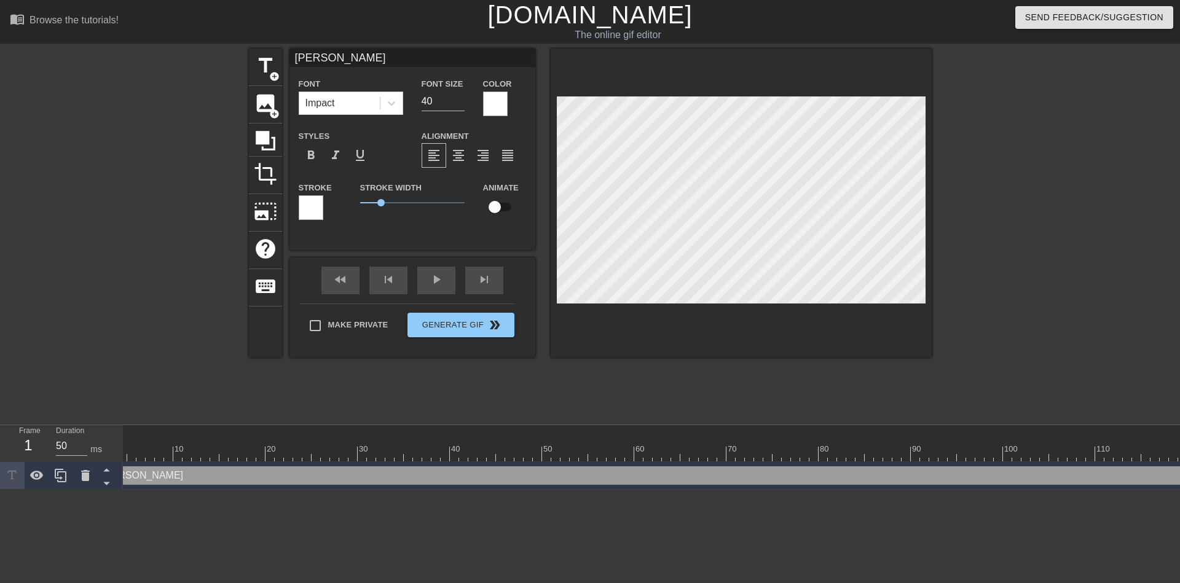
click at [313, 210] on div at bounding box center [311, 207] width 25 height 25
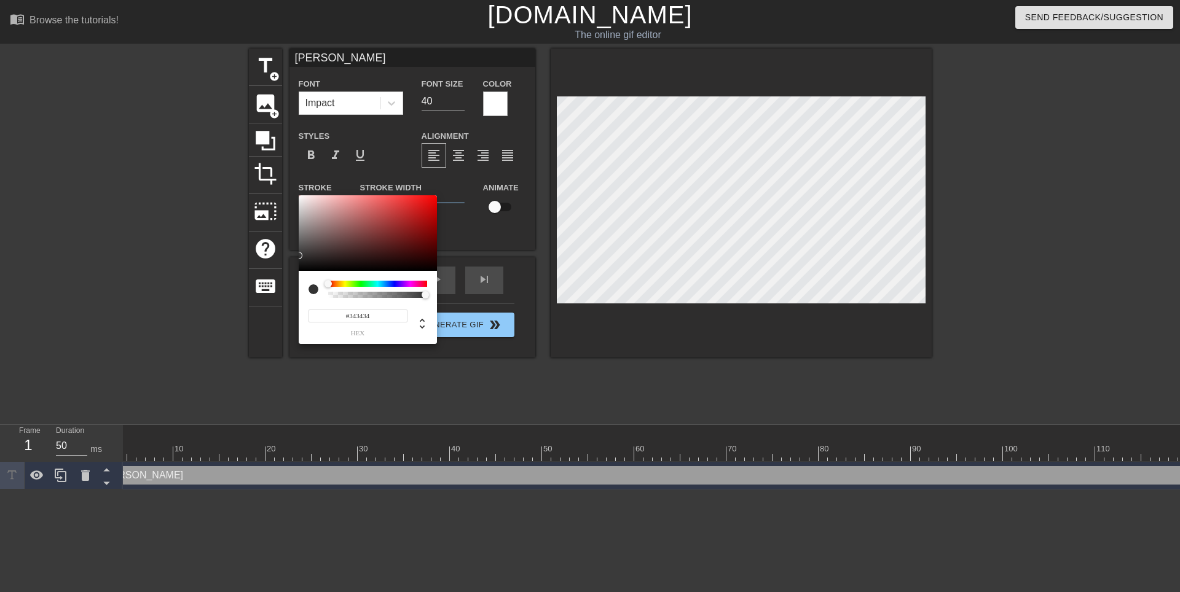
type input "#000000"
drag, startPoint x: 316, startPoint y: 264, endPoint x: 290, endPoint y: 272, distance: 27.6
click at [290, 272] on div "#000000 hex" at bounding box center [590, 296] width 1180 height 592
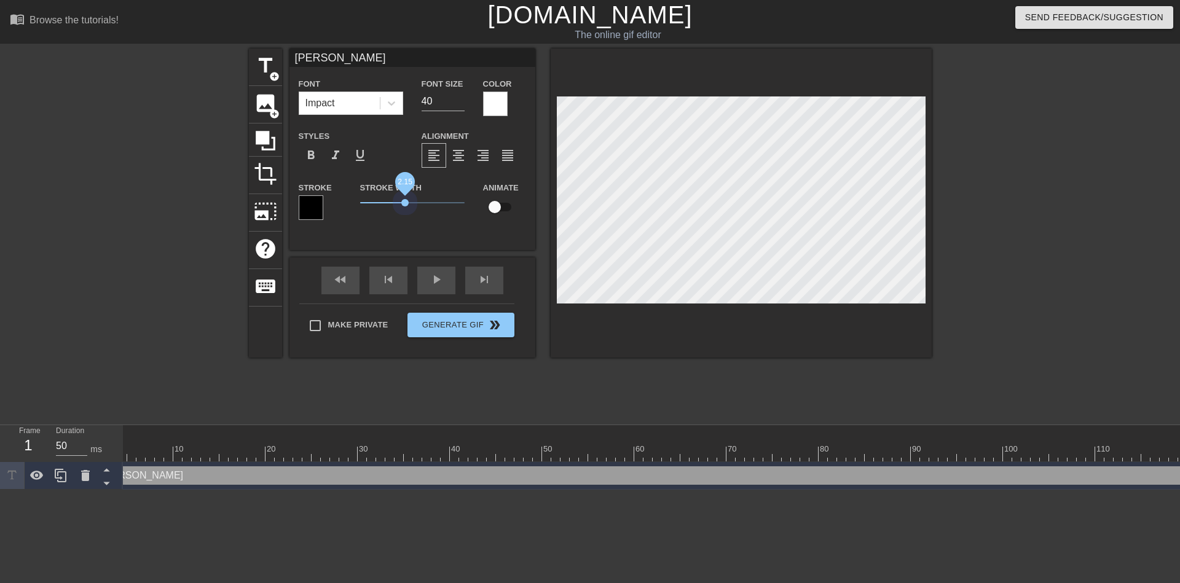
drag, startPoint x: 383, startPoint y: 204, endPoint x: 405, endPoint y: 208, distance: 21.8
click at [405, 208] on span "2.15" at bounding box center [412, 202] width 104 height 15
click at [381, 235] on div "[PERSON_NAME] Font Impact Font Size 40 Color Styles format_bold format_italic f…" at bounding box center [412, 150] width 246 height 202
drag, startPoint x: 494, startPoint y: 209, endPoint x: 509, endPoint y: 211, distance: 14.9
click at [509, 211] on input "checkbox" at bounding box center [495, 206] width 70 height 23
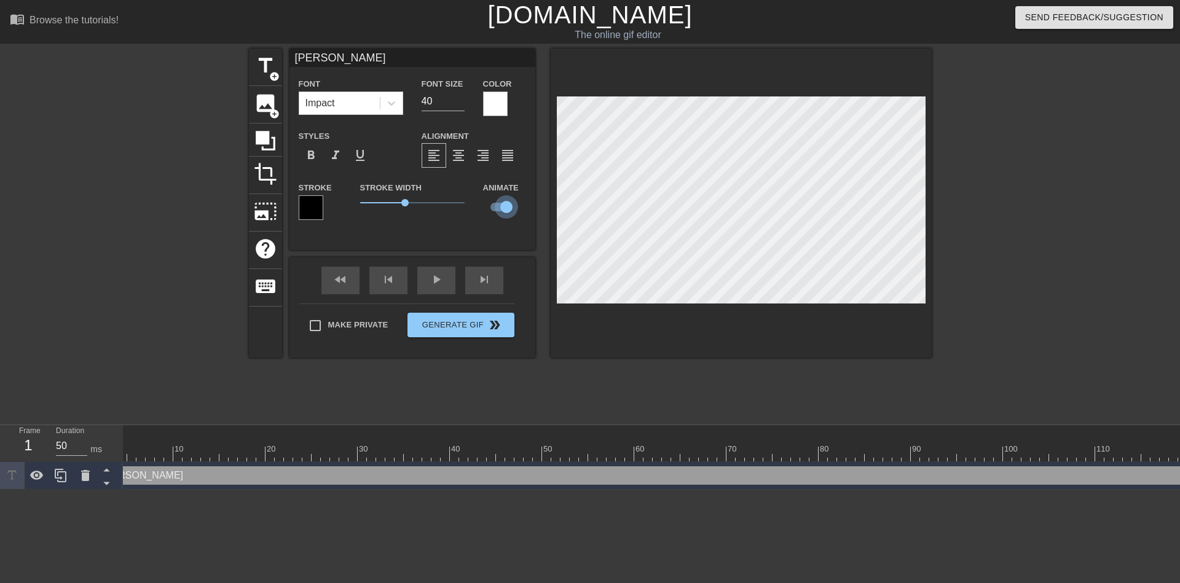
click at [504, 208] on input "checkbox" at bounding box center [506, 206] width 70 height 23
checkbox input "false"
drag, startPoint x: 480, startPoint y: 189, endPoint x: 517, endPoint y: 189, distance: 36.9
click at [492, 189] on div "Animate" at bounding box center [483, 199] width 18 height 39
click at [307, 159] on span "format_bold" at bounding box center [311, 155] width 15 height 15
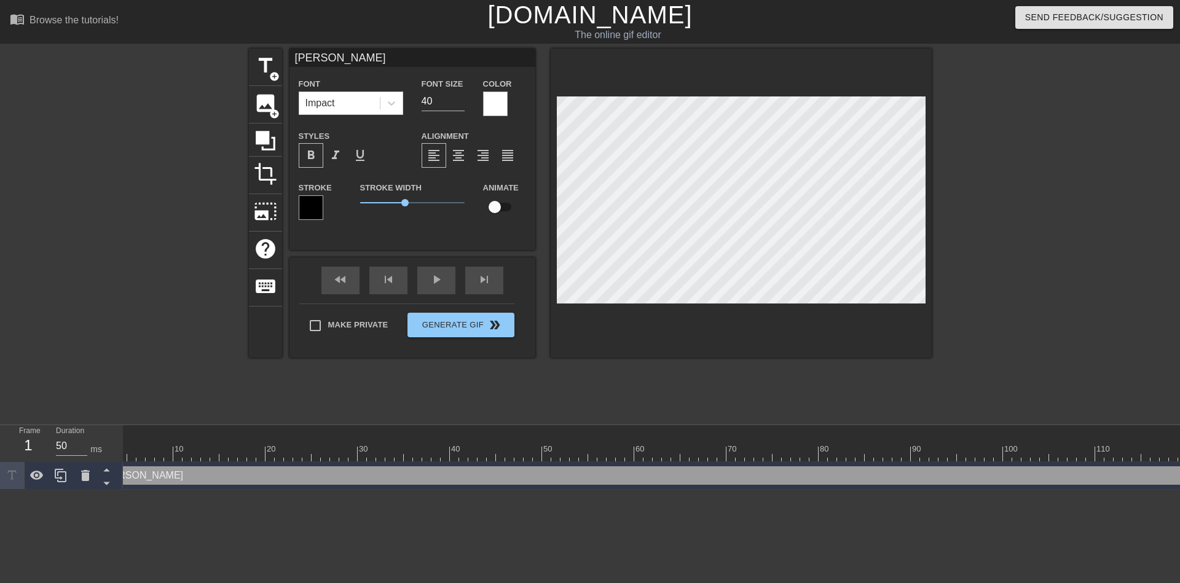
click at [308, 159] on span "format_bold" at bounding box center [311, 155] width 15 height 15
click at [329, 104] on div "Impact" at bounding box center [319, 103] width 29 height 15
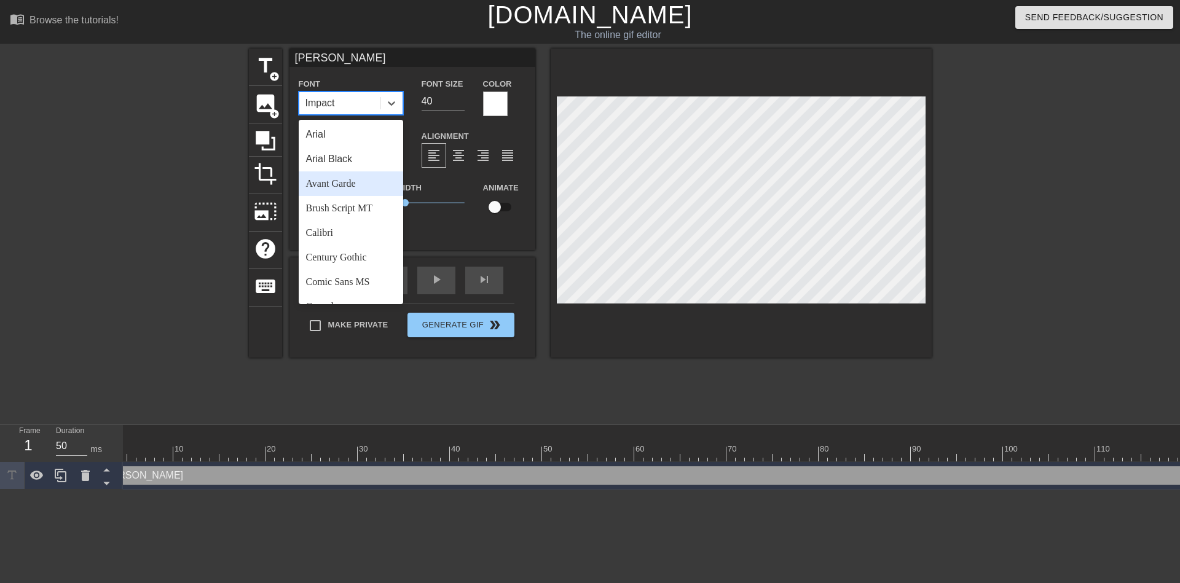
click at [335, 184] on div "Avant Garde" at bounding box center [351, 183] width 104 height 25
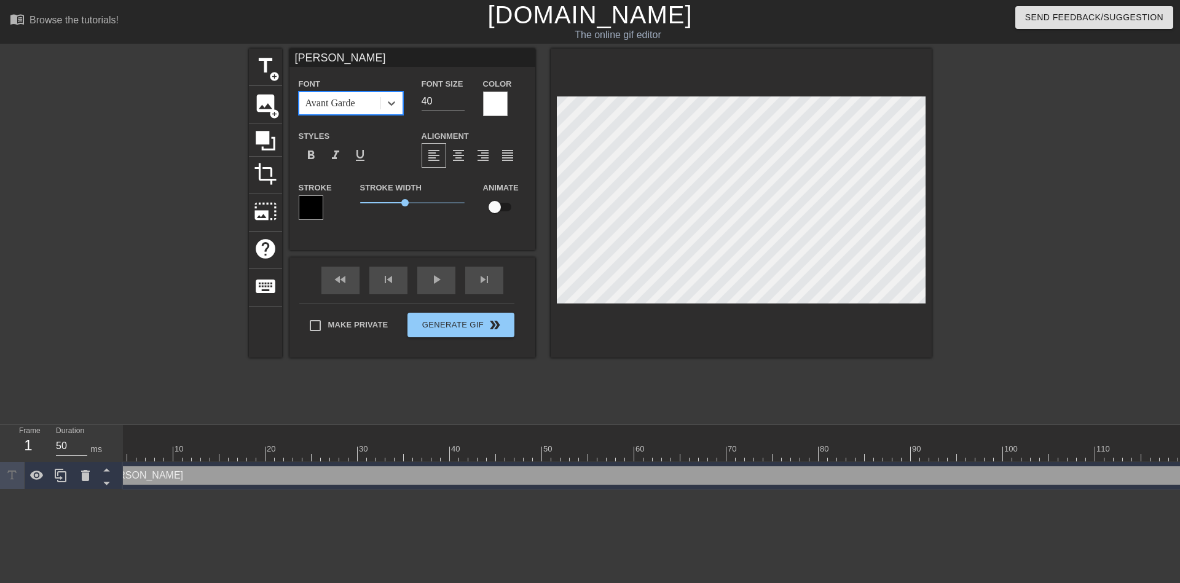
click at [333, 111] on div "Avant Garde" at bounding box center [339, 103] width 80 height 22
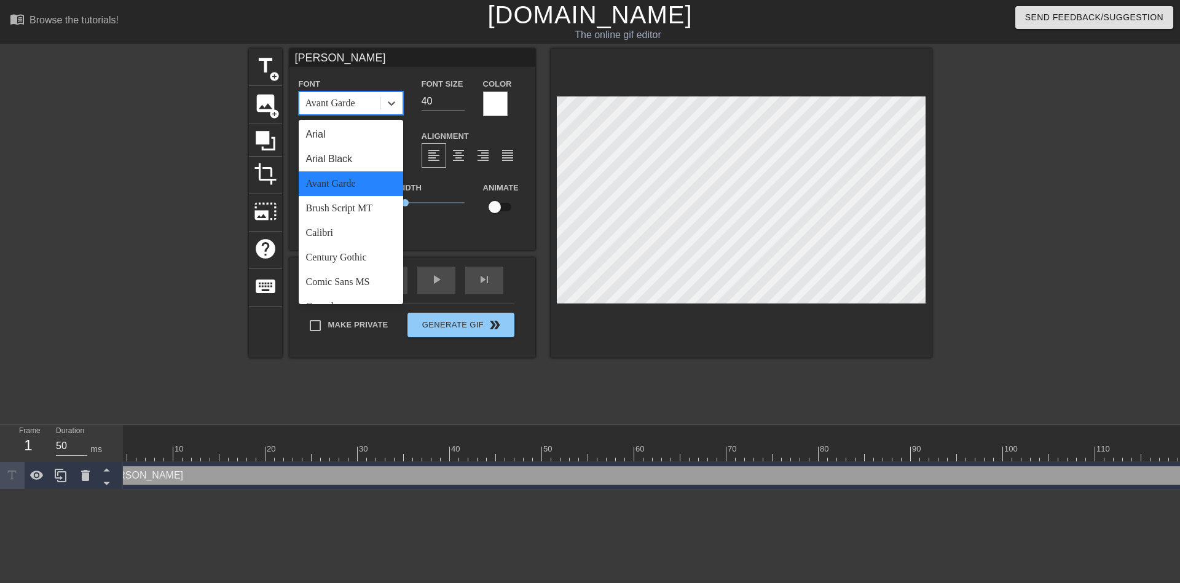
click at [332, 171] on div "Avant Garde" at bounding box center [351, 183] width 104 height 25
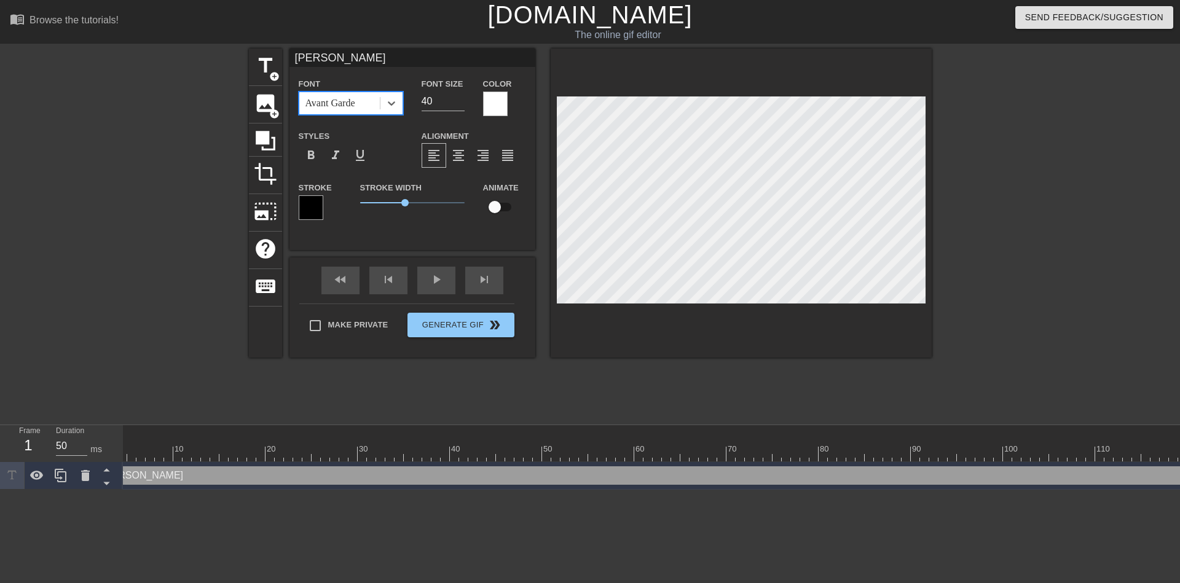
click at [330, 112] on div "Avant Garde" at bounding box center [339, 103] width 80 height 22
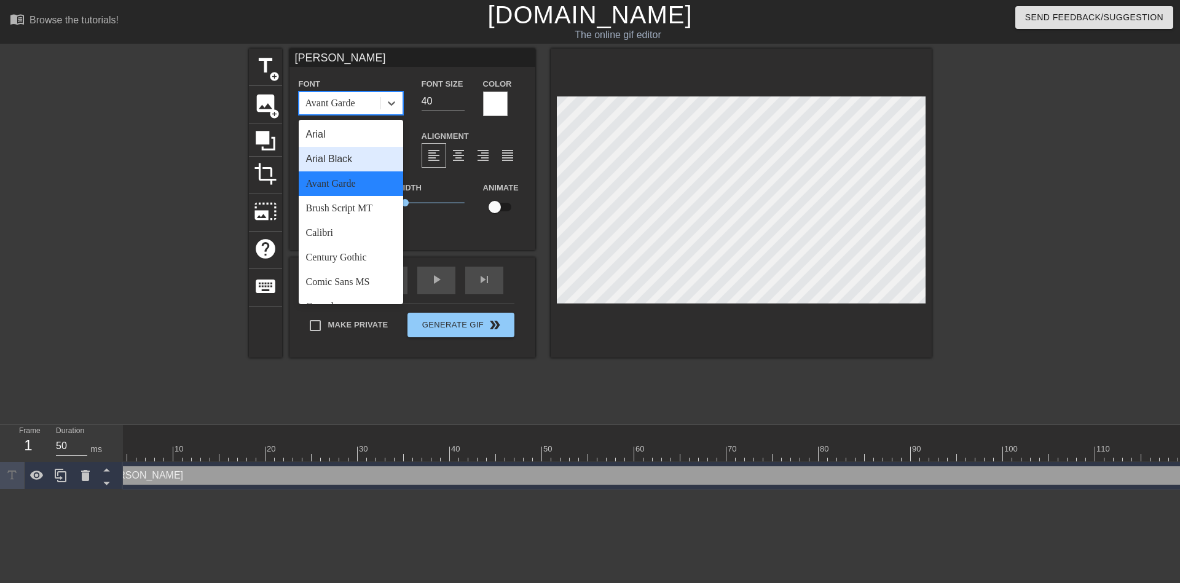
click at [334, 158] on div "Arial Black" at bounding box center [351, 159] width 104 height 25
click at [339, 111] on div "Arial Black" at bounding box center [339, 103] width 80 height 22
click at [345, 136] on div "Arial" at bounding box center [351, 134] width 104 height 25
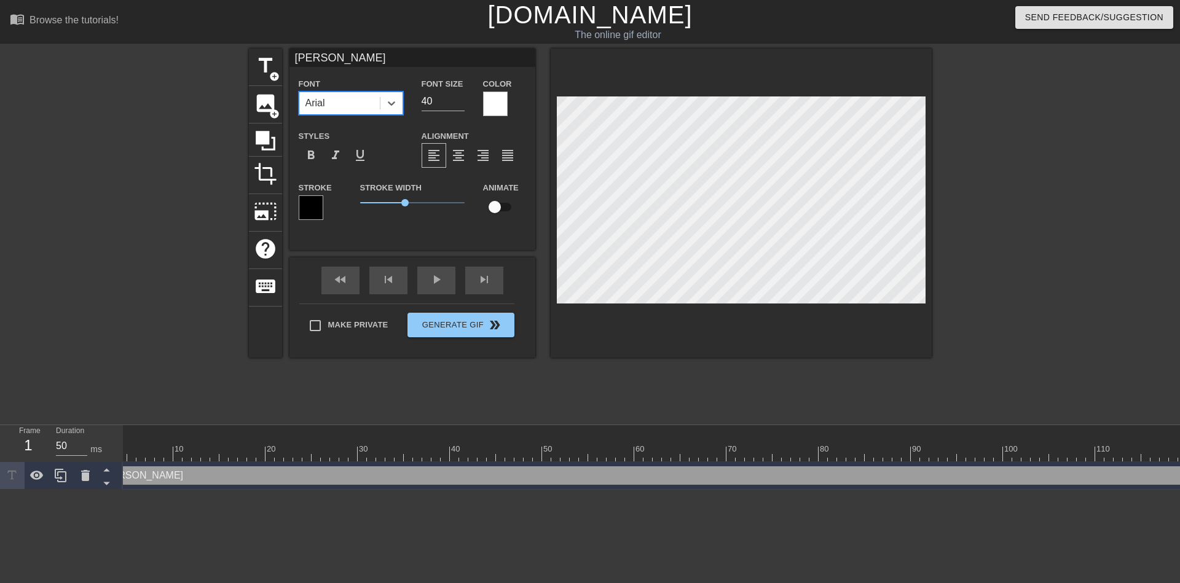
click at [342, 104] on div "Arial" at bounding box center [339, 103] width 80 height 22
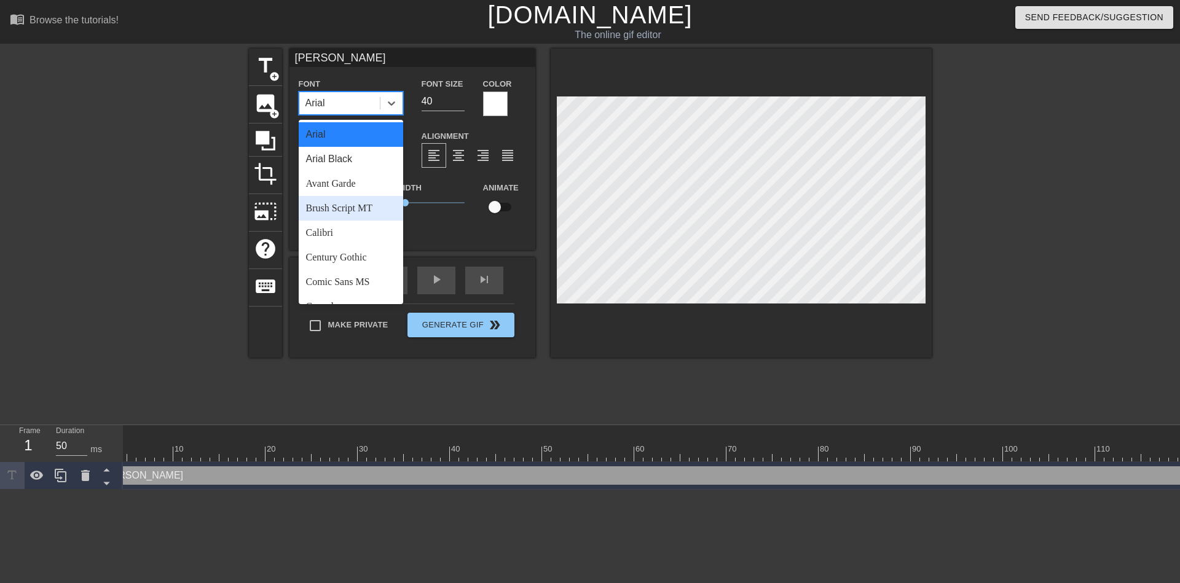
click at [345, 208] on div "Brush Script MT" at bounding box center [351, 208] width 104 height 25
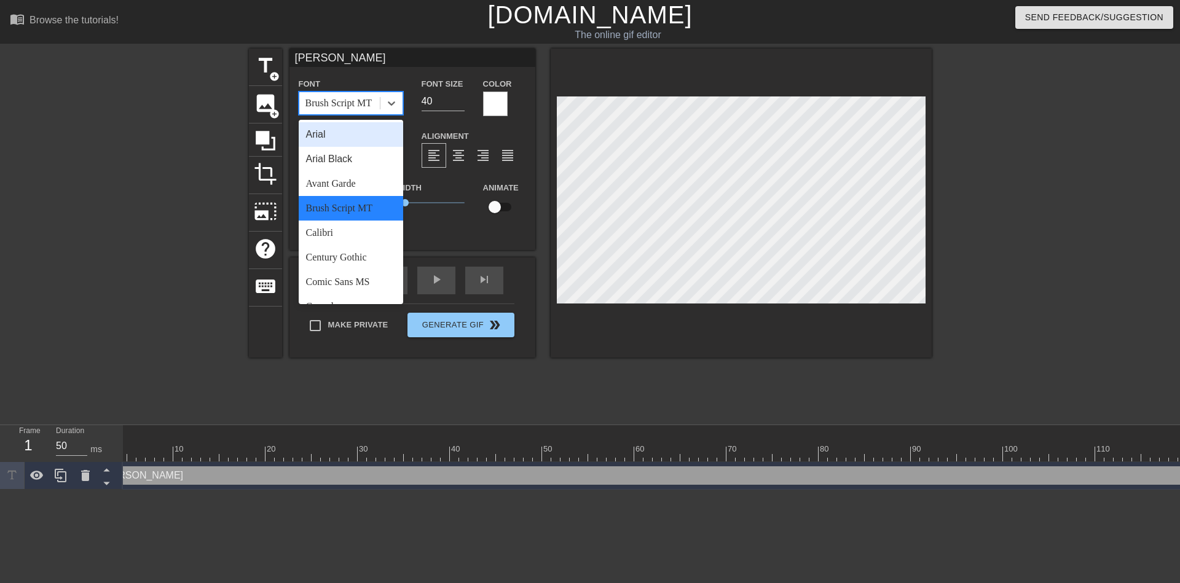
click at [327, 111] on div "Brush Script MT" at bounding box center [339, 103] width 80 height 22
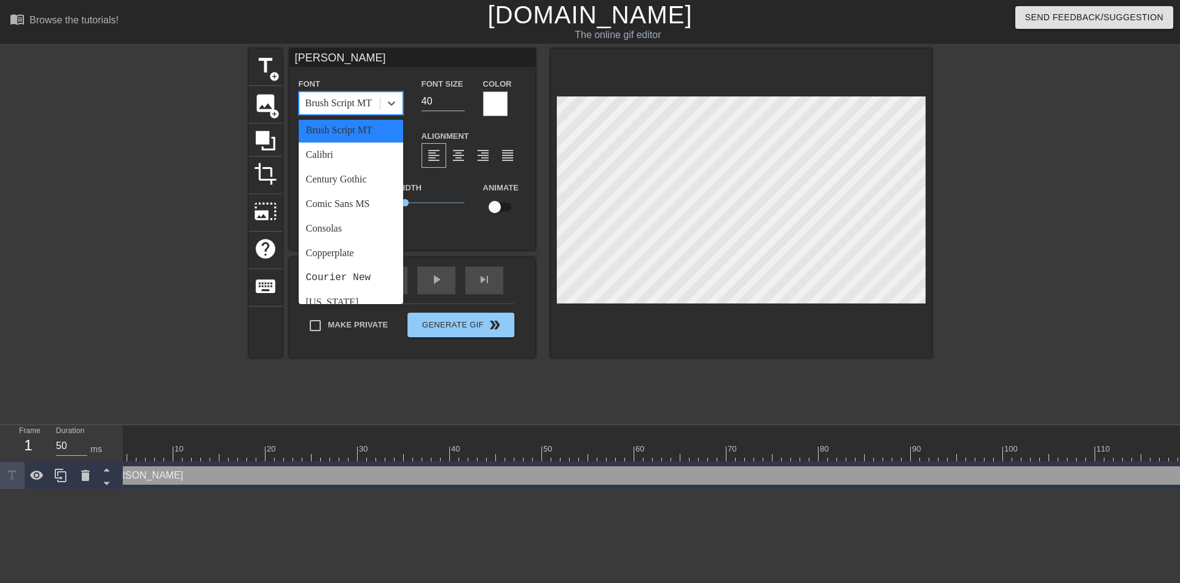
scroll to position [85, 0]
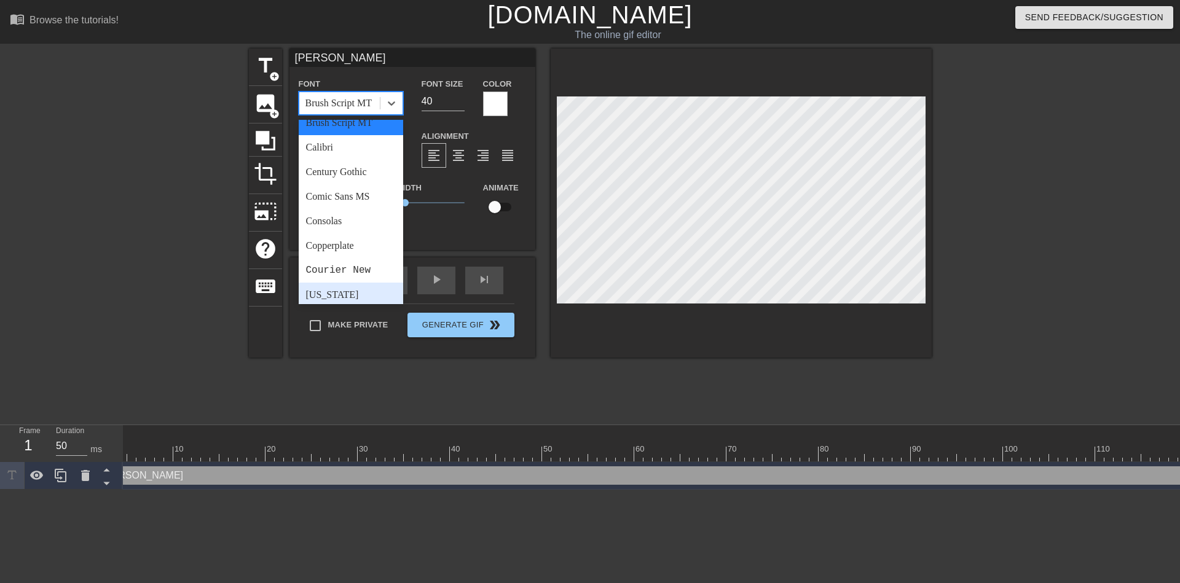
click at [340, 292] on div "[US_STATE]" at bounding box center [351, 295] width 104 height 25
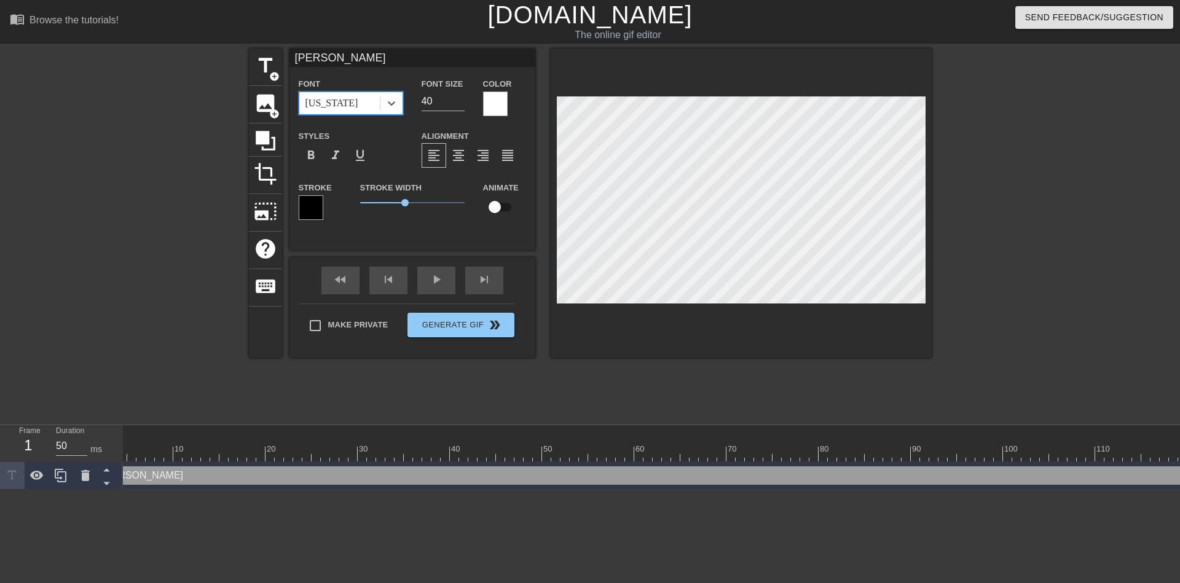
click at [334, 109] on div "[US_STATE]" at bounding box center [331, 103] width 53 height 15
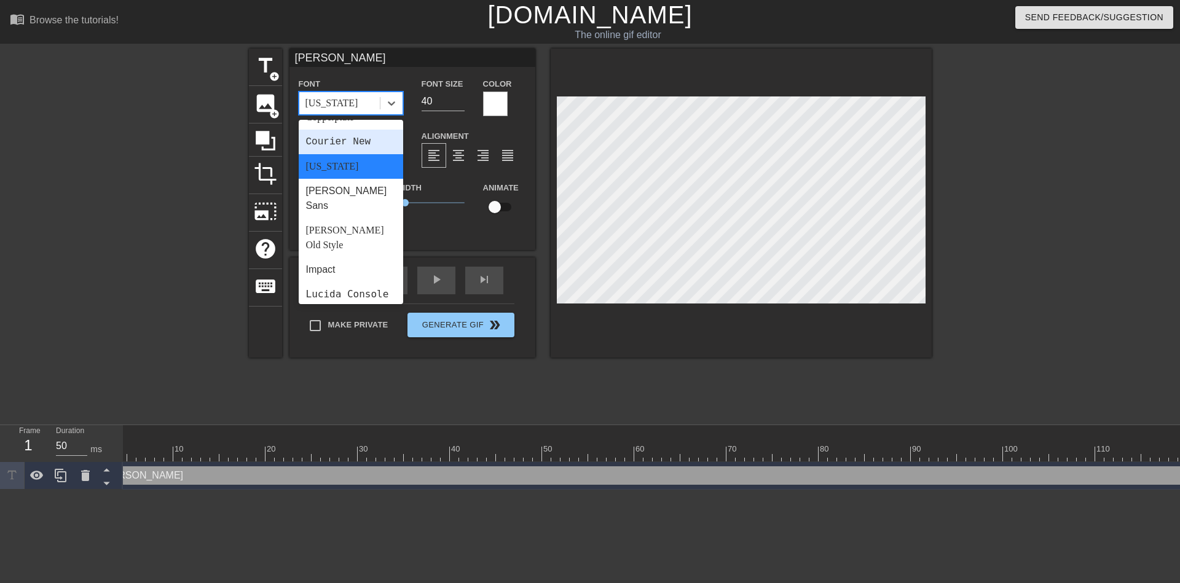
scroll to position [246, 0]
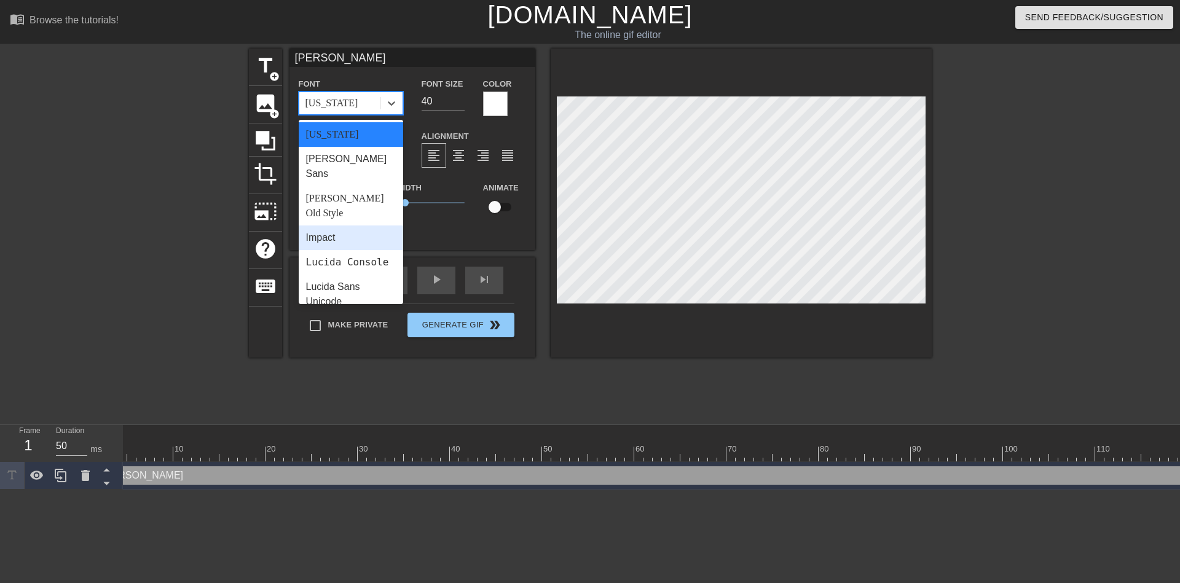
click at [337, 225] on div "Impact" at bounding box center [351, 237] width 104 height 25
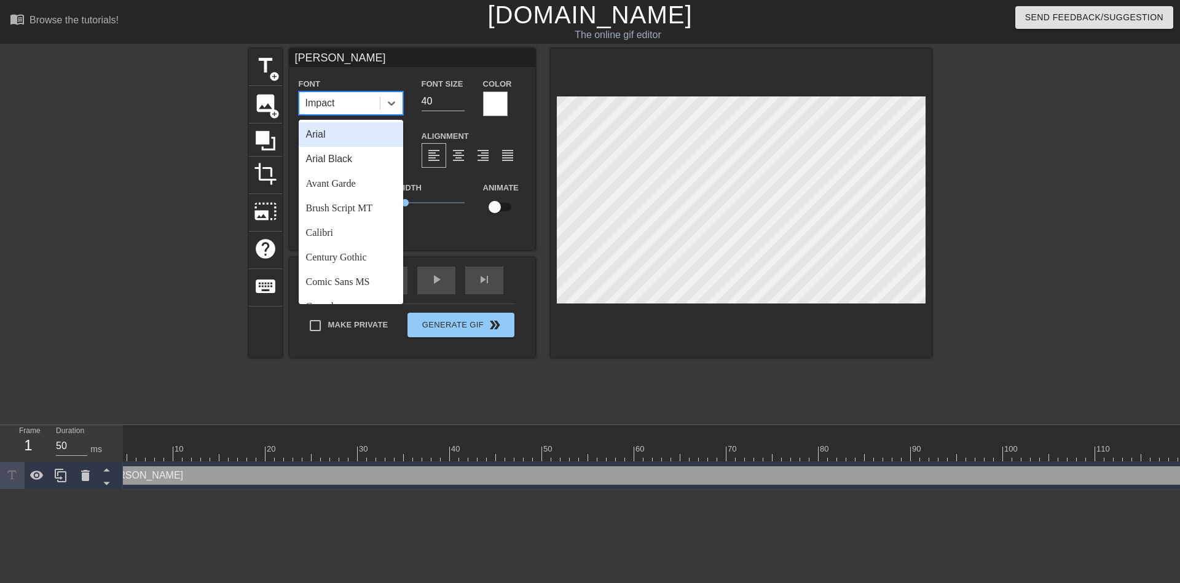
click at [340, 106] on div "Impact" at bounding box center [339, 103] width 80 height 22
click at [441, 228] on div "Stroke Width 2.15" at bounding box center [412, 205] width 123 height 51
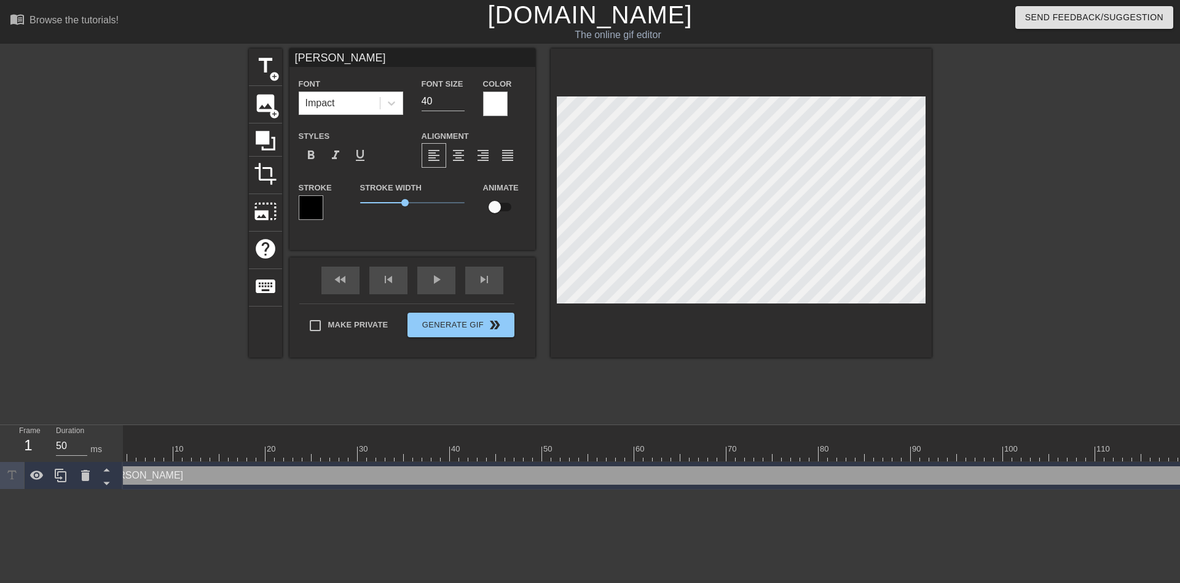
scroll to position [1, 3]
click at [173, 385] on div at bounding box center [142, 233] width 184 height 369
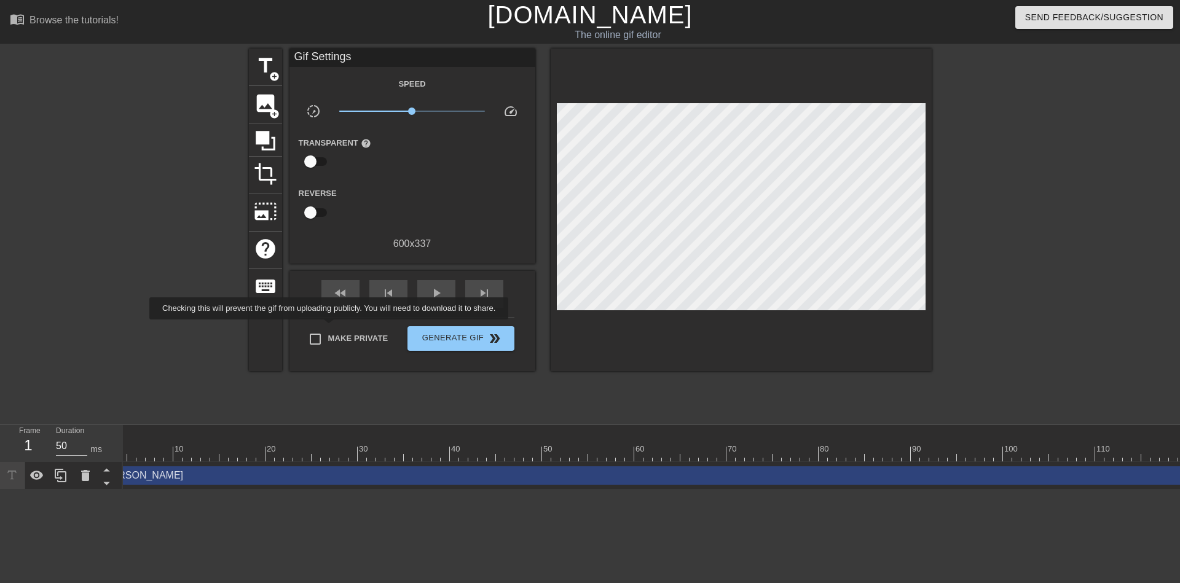
click at [331, 328] on label "Make Private" at bounding box center [345, 339] width 86 height 26
click at [328, 328] on input "Make Private" at bounding box center [315, 339] width 26 height 26
click at [324, 337] on input "Make Private" at bounding box center [315, 339] width 26 height 26
click at [335, 338] on ya-tr-span "Make Private" at bounding box center [358, 338] width 60 height 9
click at [328, 338] on input "Make Private" at bounding box center [315, 339] width 26 height 26
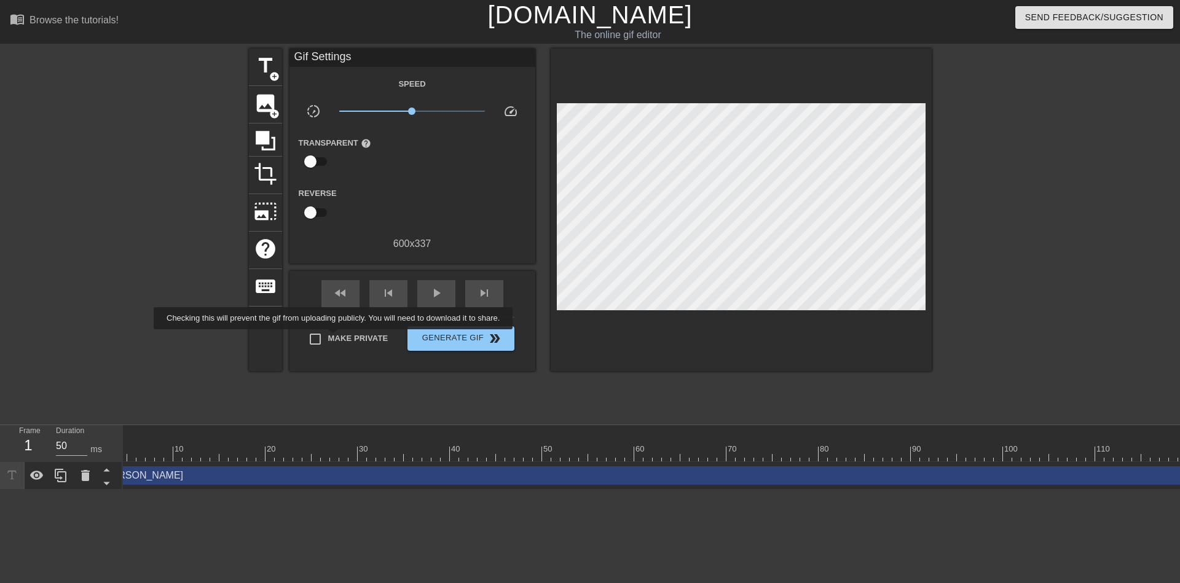
checkbox input "true"
drag, startPoint x: 128, startPoint y: 477, endPoint x: 107, endPoint y: 480, distance: 21.2
click at [107, 480] on div "Frame 1 Duration 50 ms 10 20 30 40 50 60 70 80 90 100 110 120 130 140 150" at bounding box center [590, 457] width 1180 height 65
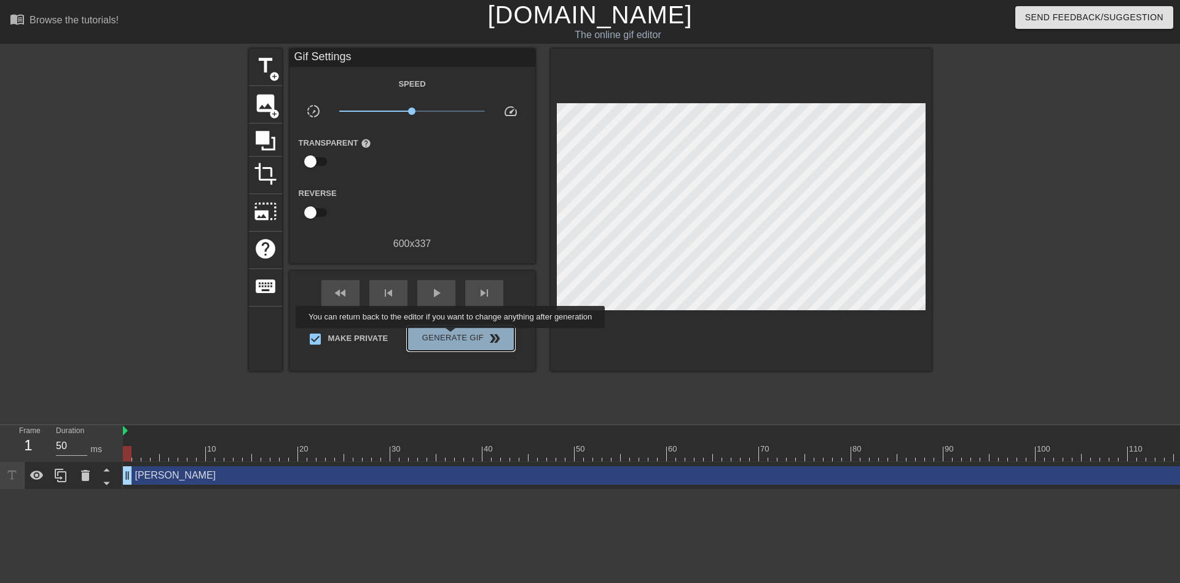
click at [452, 337] on ya-tr-span "Generate Gif" at bounding box center [452, 338] width 61 height 14
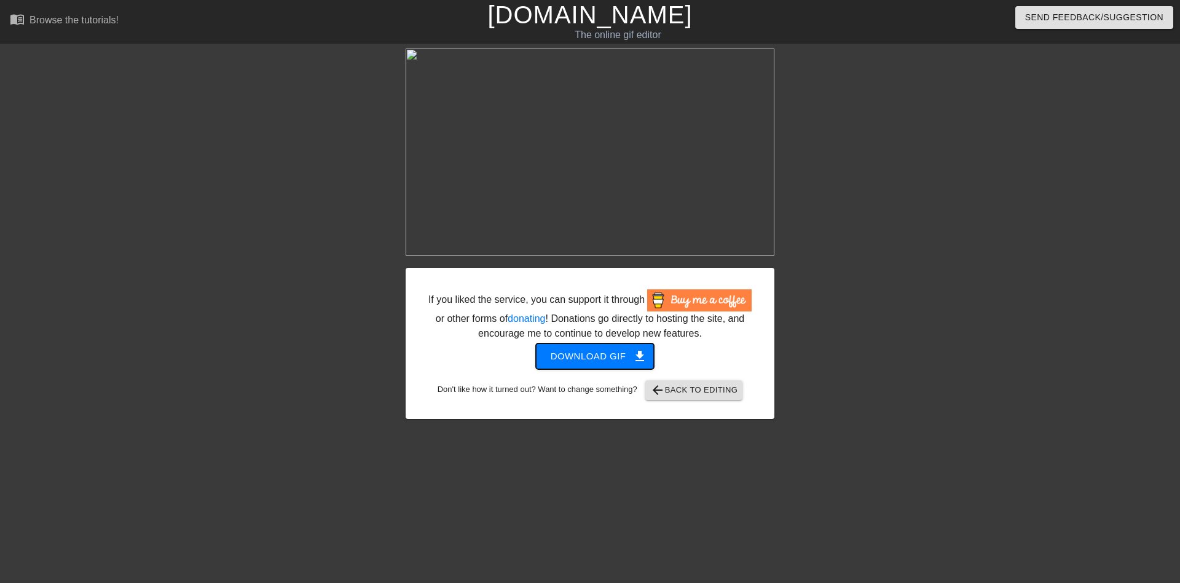
click at [595, 356] on span "Download gif get_app" at bounding box center [595, 356] width 89 height 16
